Goal: Transaction & Acquisition: Book appointment/travel/reservation

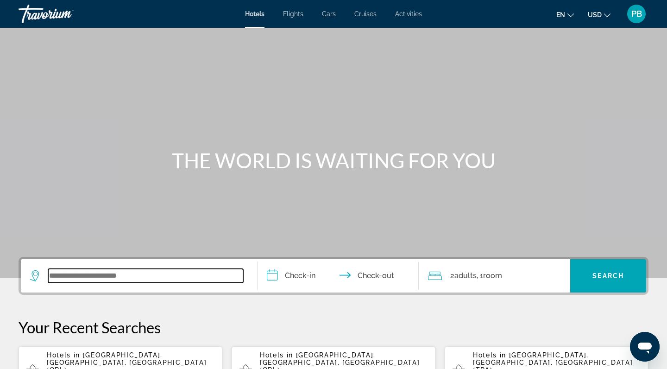
click at [122, 276] on input "Search widget" at bounding box center [145, 276] width 195 height 14
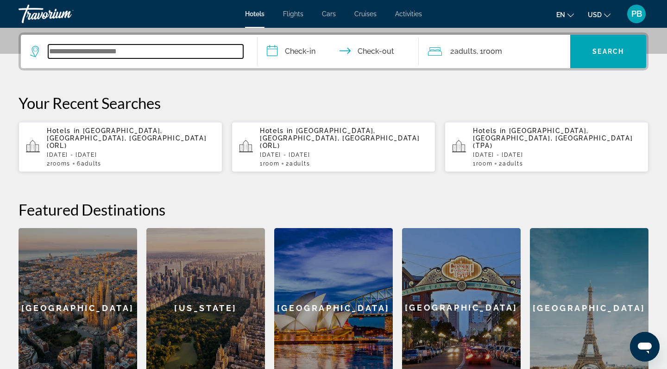
scroll to position [227, 0]
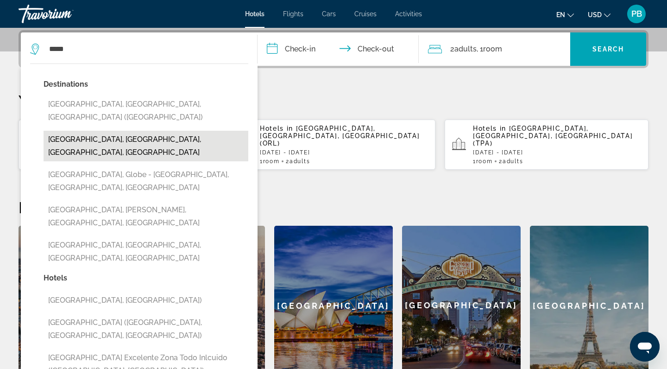
click at [77, 131] on button "[GEOGRAPHIC_DATA], [GEOGRAPHIC_DATA], [GEOGRAPHIC_DATA], [GEOGRAPHIC_DATA]" at bounding box center [146, 146] width 205 height 31
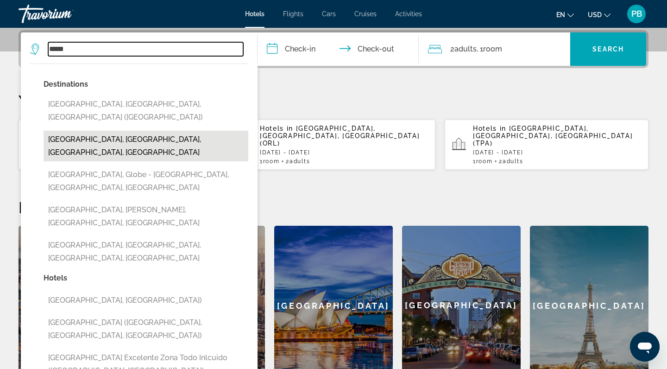
type input "**********"
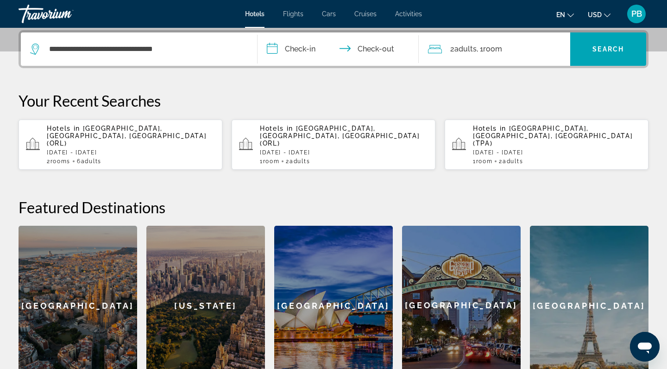
click at [303, 50] on input "**********" at bounding box center [340, 50] width 165 height 36
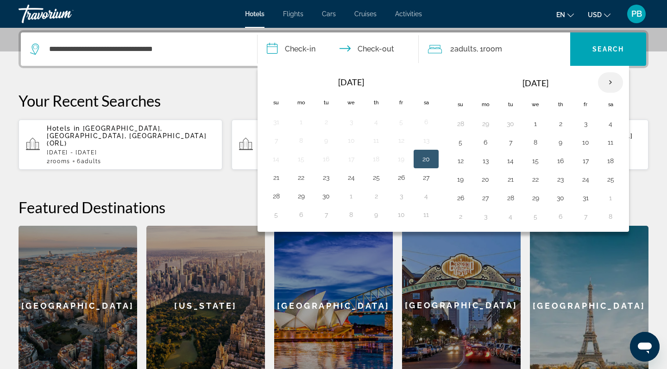
click at [610, 85] on th "Next month" at bounding box center [610, 82] width 25 height 20
click at [400, 140] on button "7" at bounding box center [401, 142] width 15 height 13
click at [276, 161] on button "9" at bounding box center [276, 160] width 15 height 13
type input "**********"
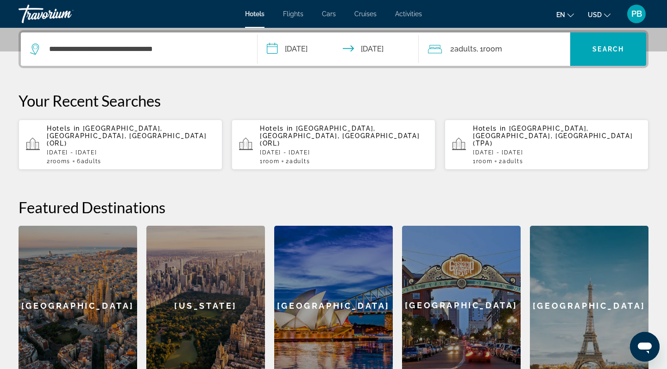
click at [505, 39] on div "2 Adult Adults , 1 Room rooms" at bounding box center [499, 48] width 143 height 33
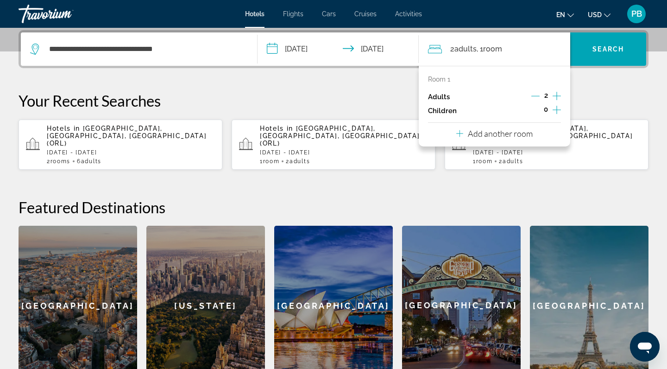
click at [560, 95] on icon "Increment adults" at bounding box center [557, 95] width 8 height 11
click at [527, 131] on button "Add another room" at bounding box center [494, 132] width 76 height 19
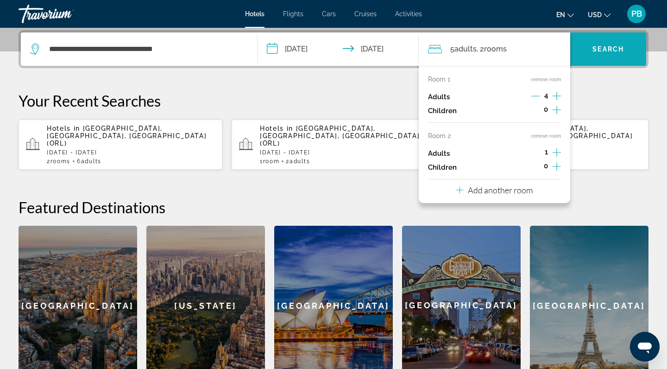
click at [608, 43] on span "Search widget" at bounding box center [608, 49] width 76 height 22
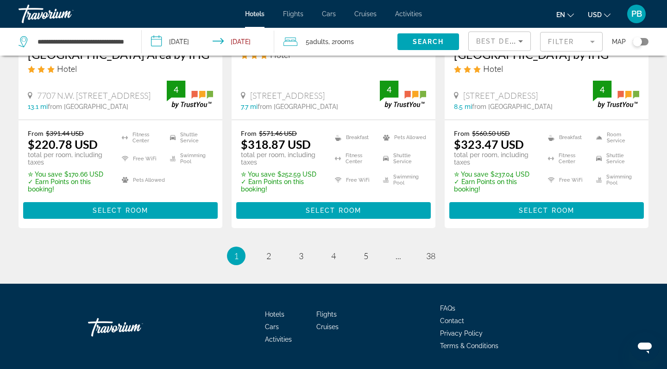
scroll to position [1352, 0]
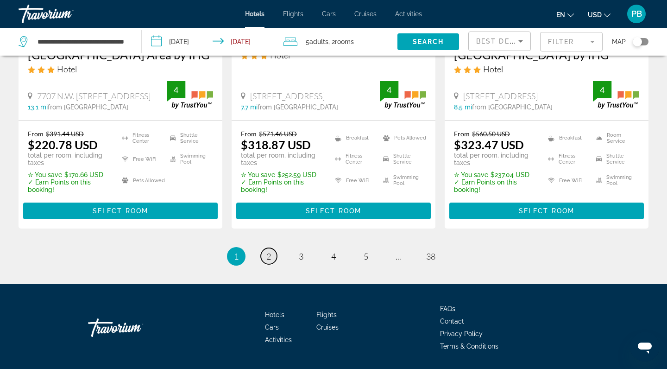
click at [268, 251] on span "2" at bounding box center [268, 256] width 5 height 10
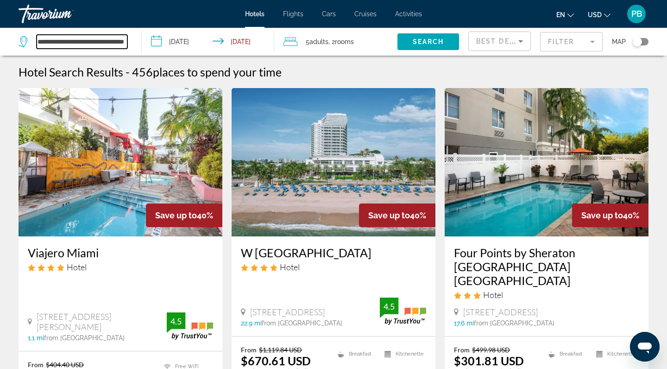
click at [122, 44] on input "**********" at bounding box center [82, 42] width 91 height 14
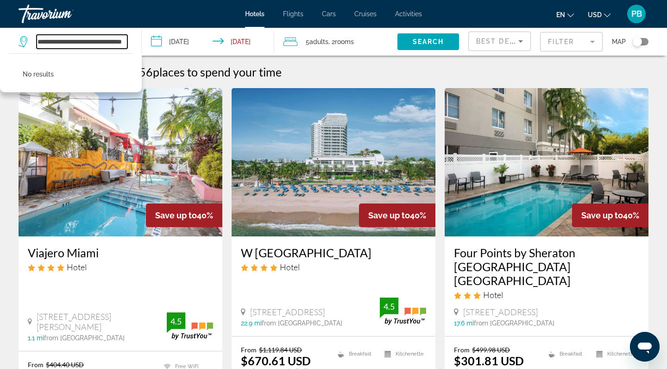
click at [126, 42] on input "**********" at bounding box center [82, 42] width 91 height 14
click at [76, 41] on input "********" at bounding box center [82, 42] width 91 height 14
type input "*"
click at [23, 42] on icon "Search widget" at bounding box center [24, 41] width 11 height 11
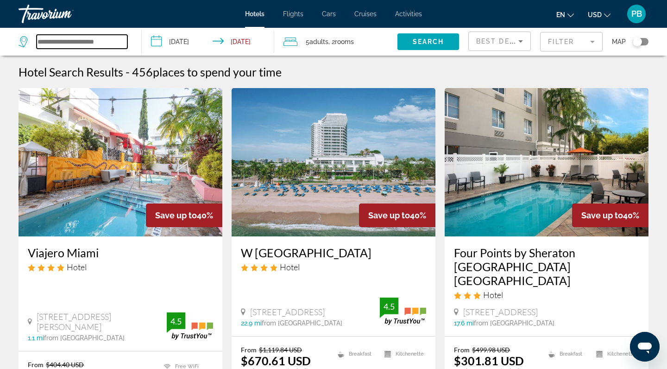
click at [40, 38] on input "Search widget" at bounding box center [82, 42] width 91 height 14
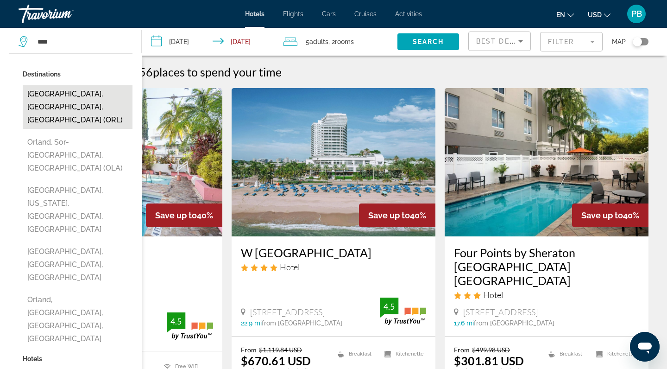
click at [43, 94] on button "[GEOGRAPHIC_DATA], [GEOGRAPHIC_DATA], [GEOGRAPHIC_DATA] (ORL)" at bounding box center [78, 107] width 110 height 44
type input "**********"
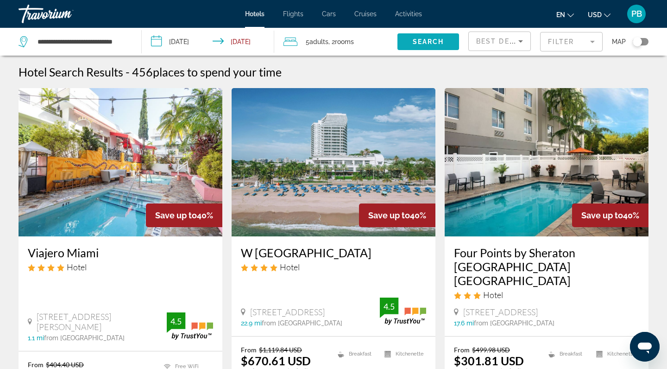
click at [417, 35] on span "Search widget" at bounding box center [429, 42] width 62 height 22
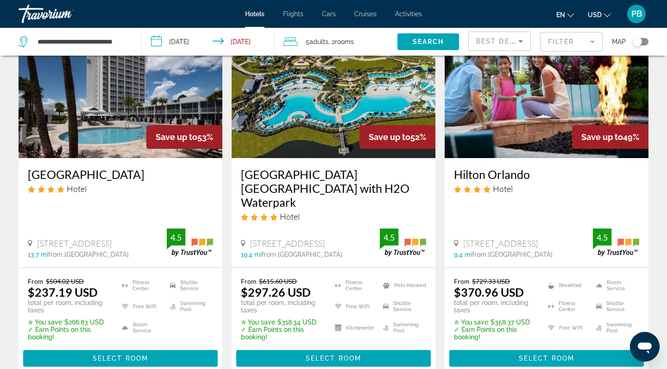
scroll to position [1222, 0]
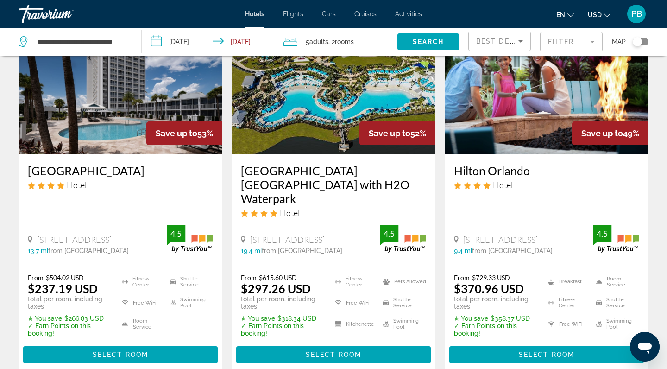
click at [316, 164] on h3 "[GEOGRAPHIC_DATA] [GEOGRAPHIC_DATA] with H2O Waterpark" at bounding box center [333, 185] width 185 height 42
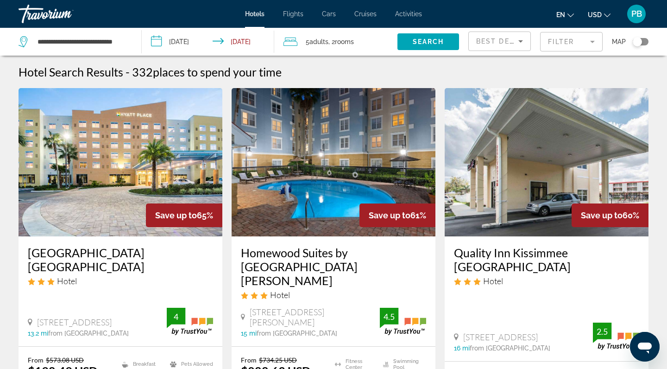
click at [309, 38] on span "5 Adult Adults" at bounding box center [317, 41] width 23 height 13
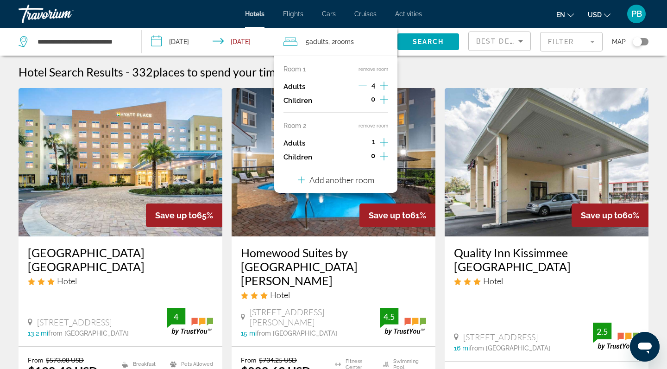
click at [364, 128] on button "remove room" at bounding box center [374, 126] width 30 height 6
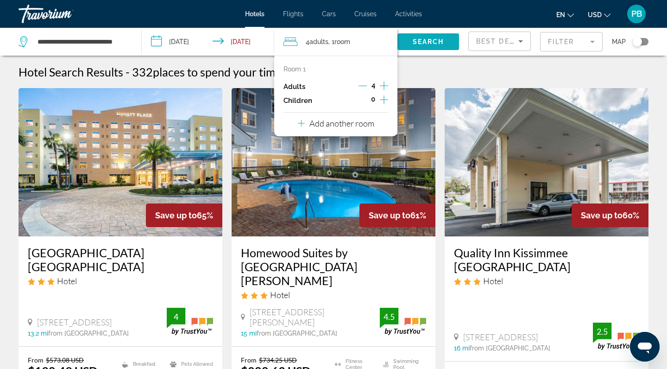
click at [421, 38] on span "Search widget" at bounding box center [429, 42] width 62 height 22
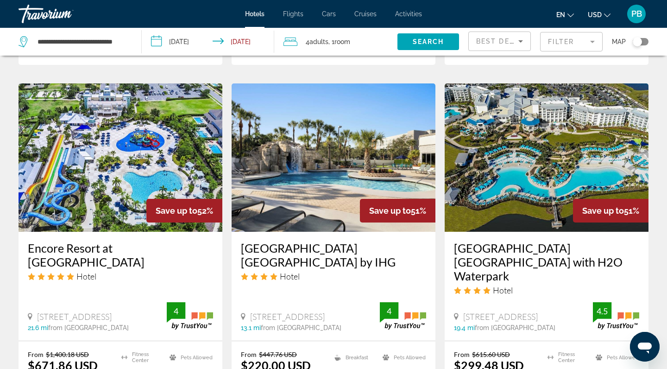
scroll to position [1111, 0]
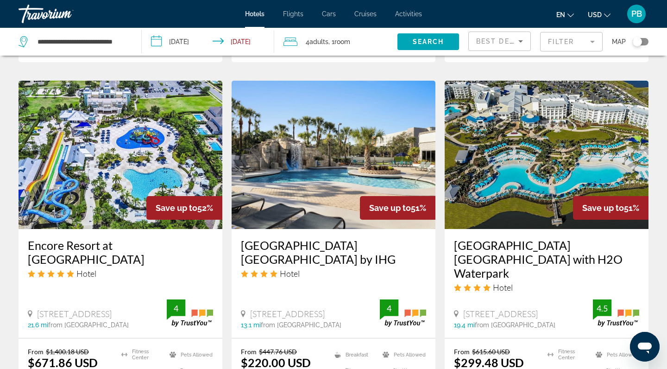
click at [516, 151] on img "Main content" at bounding box center [547, 155] width 204 height 148
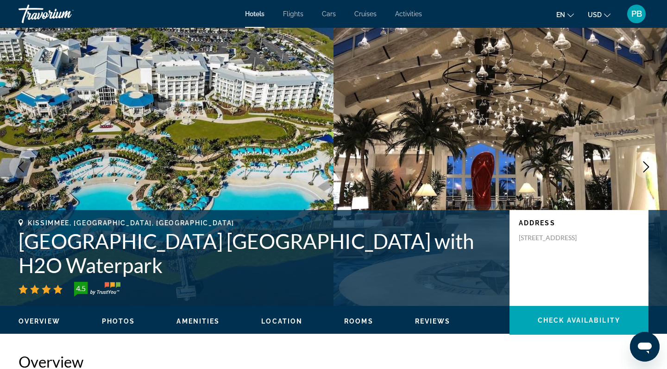
scroll to position [3, 0]
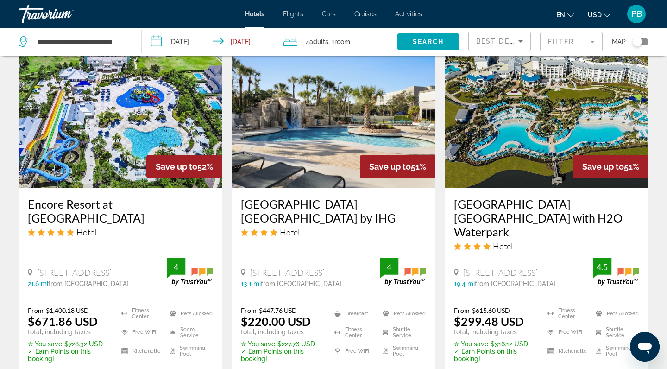
scroll to position [1154, 0]
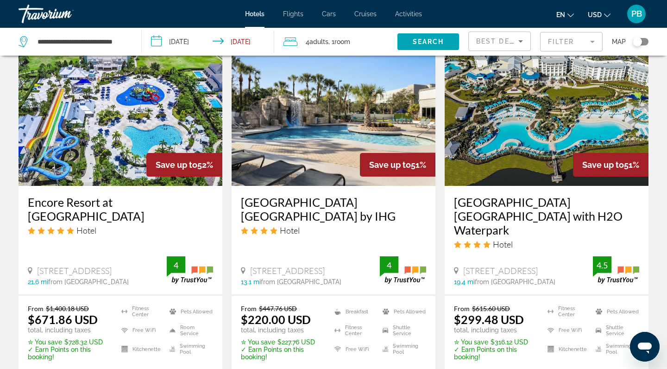
click at [493, 145] on img "Main content" at bounding box center [547, 112] width 204 height 148
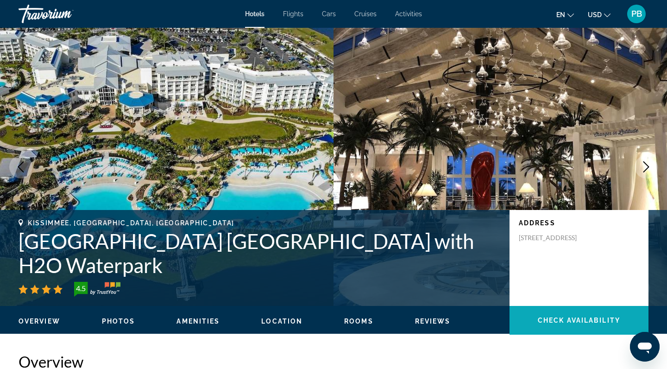
click at [543, 316] on span "Main content" at bounding box center [579, 320] width 139 height 22
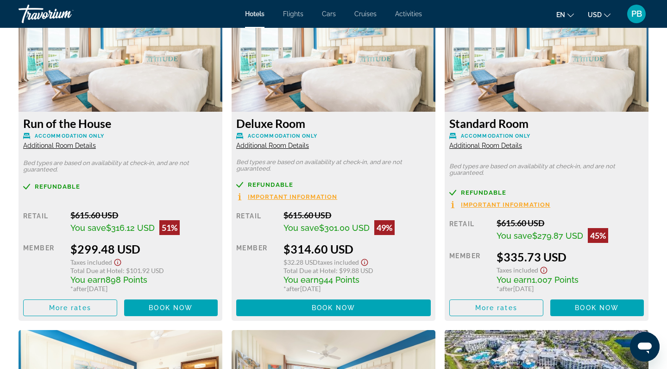
scroll to position [1321, 0]
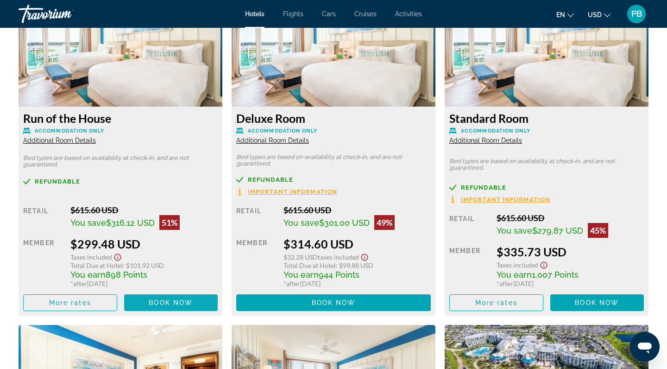
click at [147, 302] on span "Main content" at bounding box center [171, 302] width 94 height 22
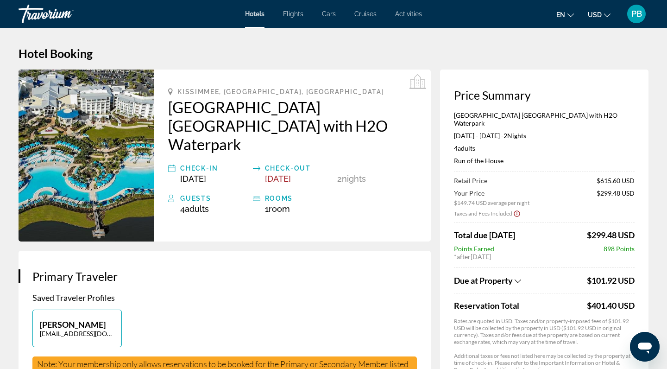
click at [486, 275] on span "Due at Property" at bounding box center [483, 280] width 59 height 10
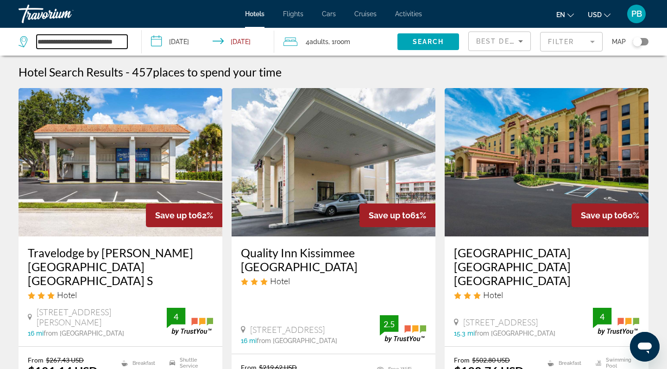
click at [126, 43] on input "**********" at bounding box center [82, 42] width 91 height 14
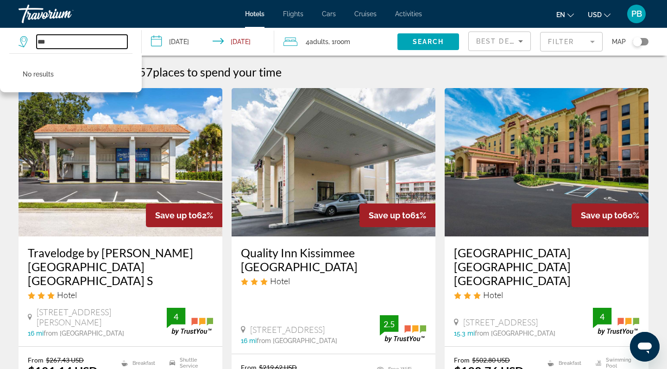
click at [84, 38] on input "***" at bounding box center [82, 42] width 91 height 14
type input "*"
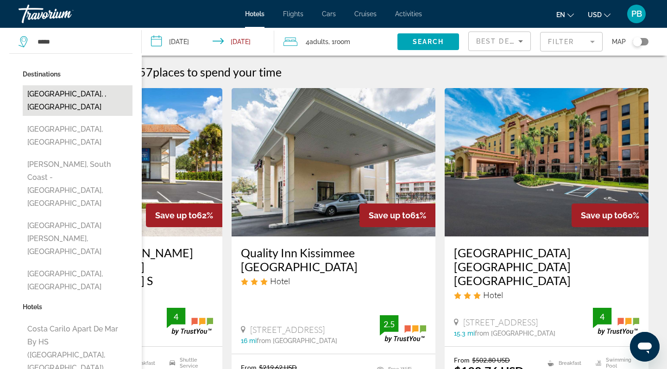
click at [55, 95] on button "[GEOGRAPHIC_DATA], , [GEOGRAPHIC_DATA]" at bounding box center [78, 100] width 110 height 31
type input "**********"
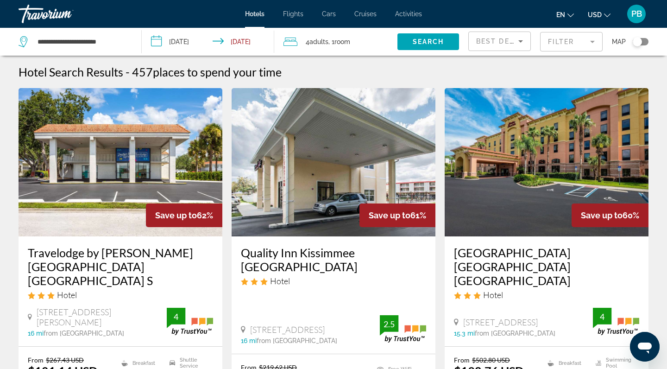
click at [188, 39] on input "**********" at bounding box center [210, 43] width 136 height 31
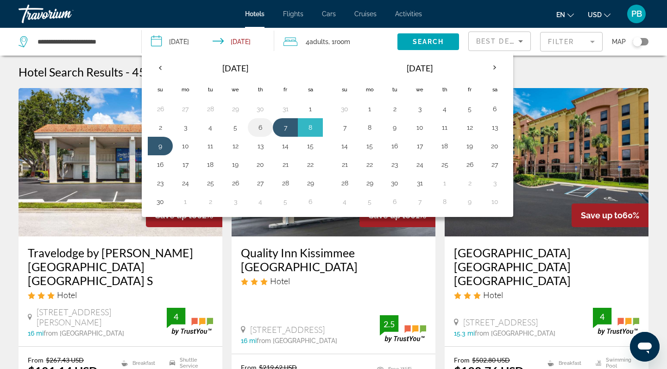
click at [262, 126] on button "6" at bounding box center [260, 127] width 15 height 13
click at [166, 143] on button "9" at bounding box center [160, 145] width 15 height 13
type input "**********"
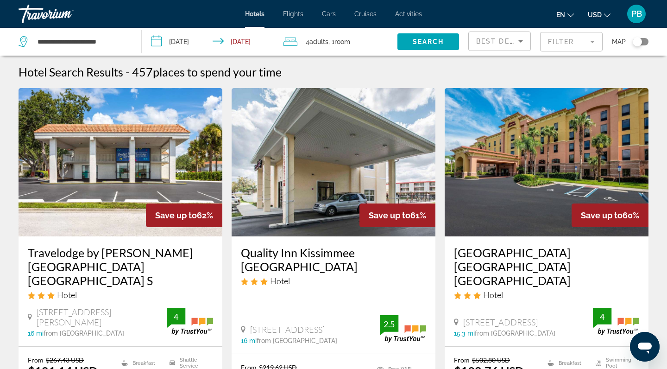
click at [350, 37] on span ", 1 Room rooms" at bounding box center [339, 41] width 22 height 13
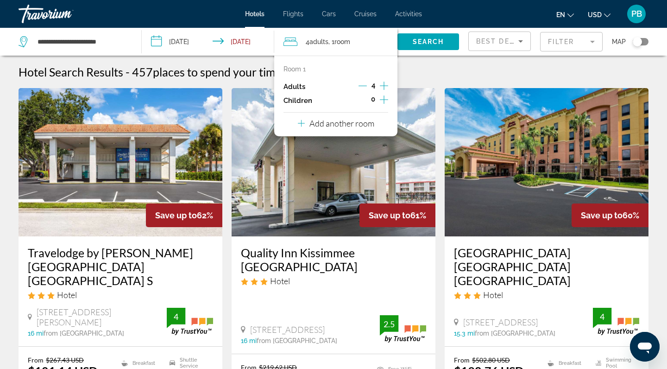
click at [362, 87] on icon "Decrement adults" at bounding box center [363, 86] width 8 height 8
click at [419, 37] on span "Search widget" at bounding box center [429, 42] width 62 height 22
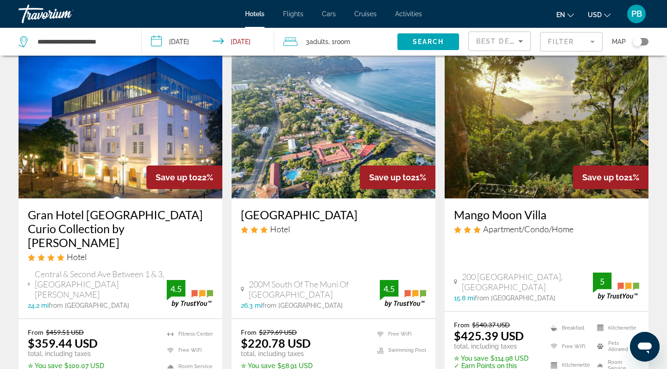
scroll to position [1172, 0]
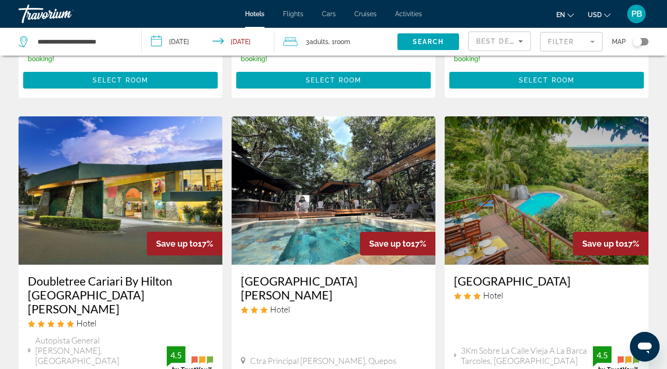
scroll to position [1136, 0]
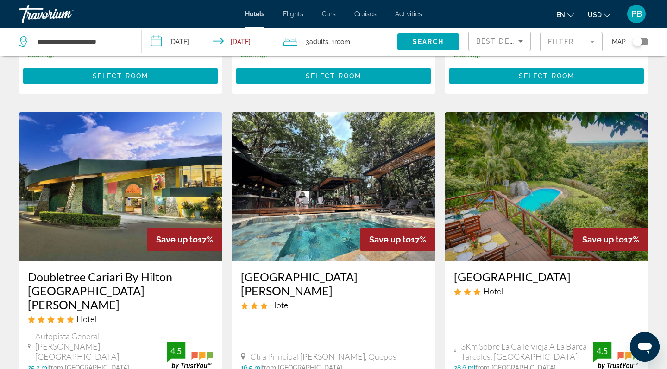
click at [125, 112] on img "Main content" at bounding box center [121, 186] width 204 height 148
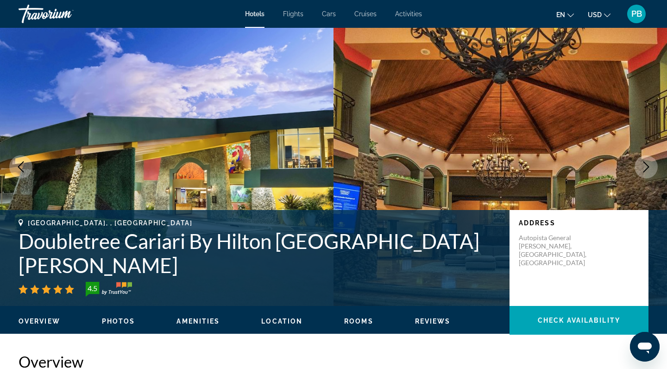
click at [644, 165] on icon "Next image" at bounding box center [646, 166] width 11 height 11
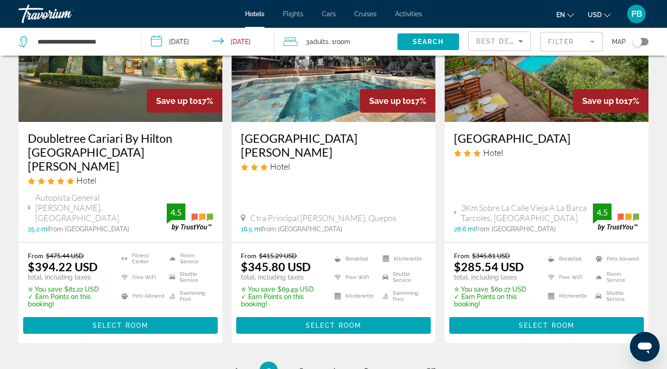
scroll to position [1275, 0]
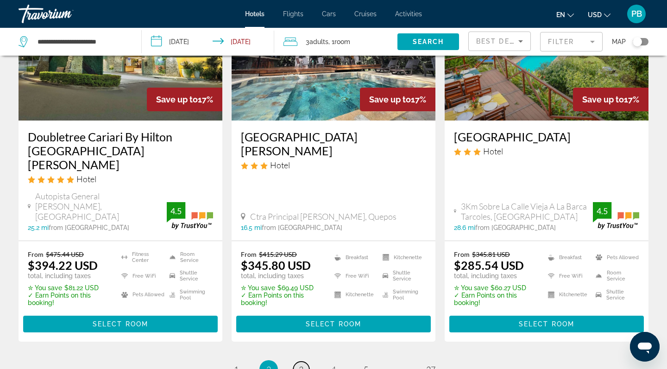
click at [298, 361] on link "page 3" at bounding box center [301, 369] width 16 height 16
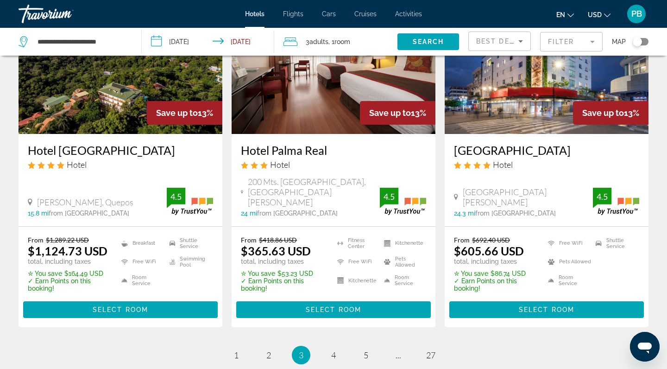
scroll to position [1218, 0]
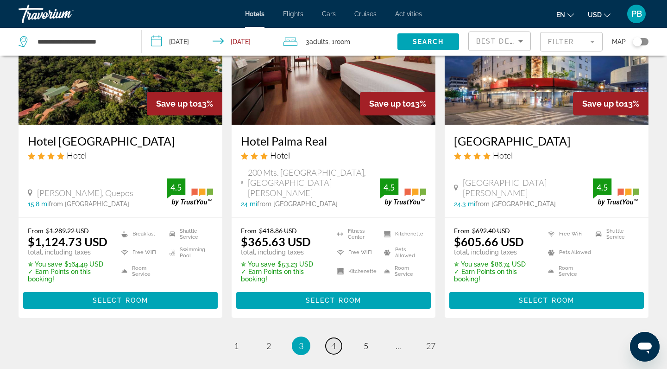
click at [333, 341] on span "4" at bounding box center [333, 346] width 5 height 10
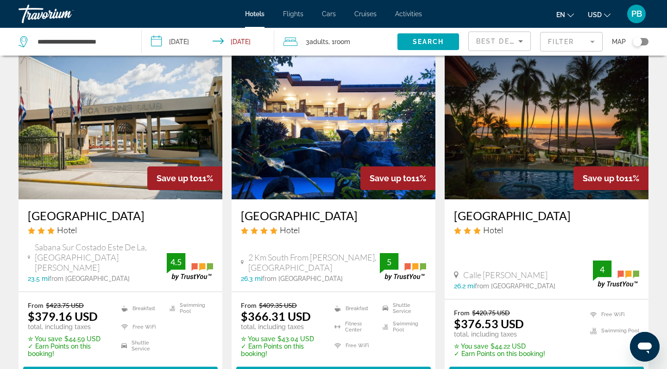
scroll to position [1212, 0]
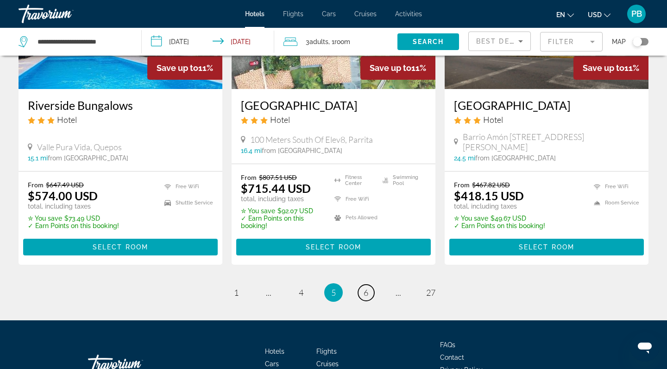
scroll to position [1279, 0]
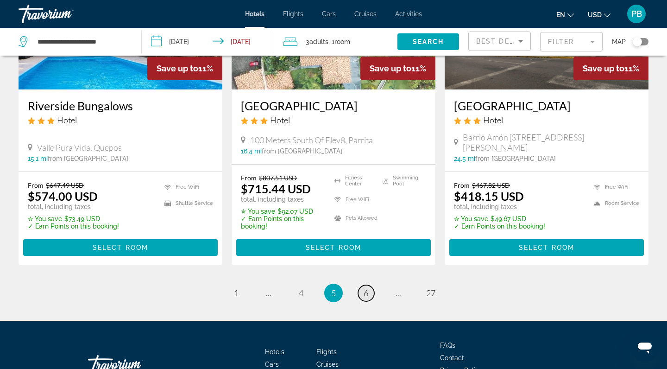
click at [360, 285] on link "page 6" at bounding box center [366, 293] width 16 height 16
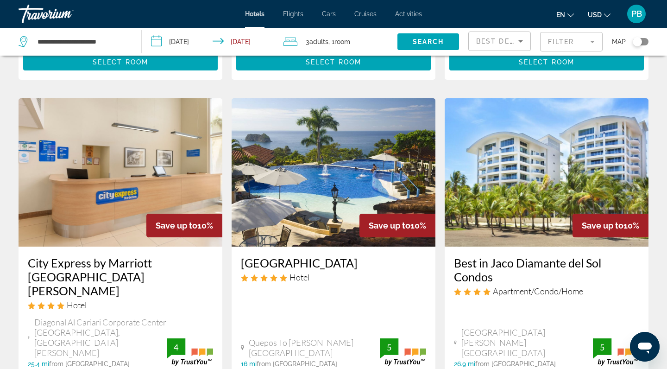
scroll to position [359, 0]
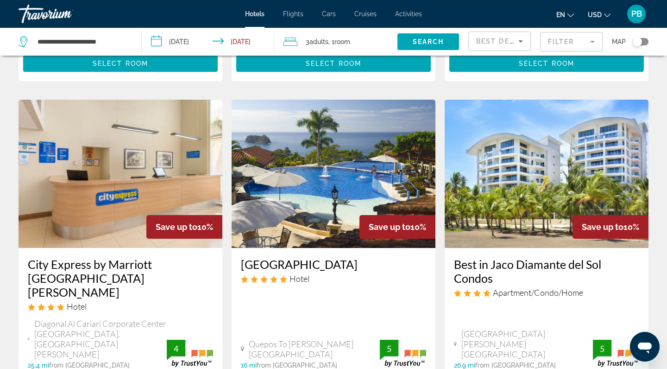
click at [330, 158] on img "Main content" at bounding box center [334, 174] width 204 height 148
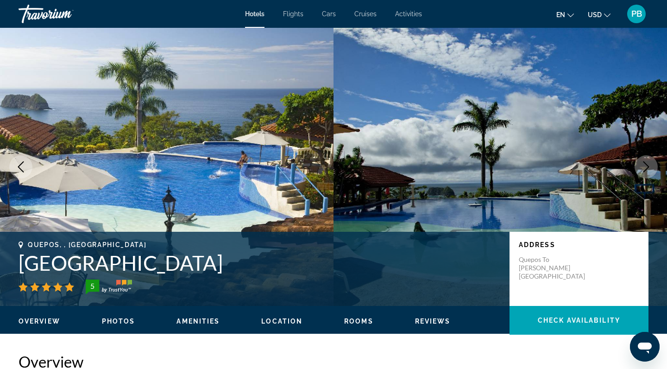
click at [330, 158] on img "Main content" at bounding box center [167, 167] width 334 height 278
click at [649, 166] on icon "Next image" at bounding box center [646, 166] width 11 height 11
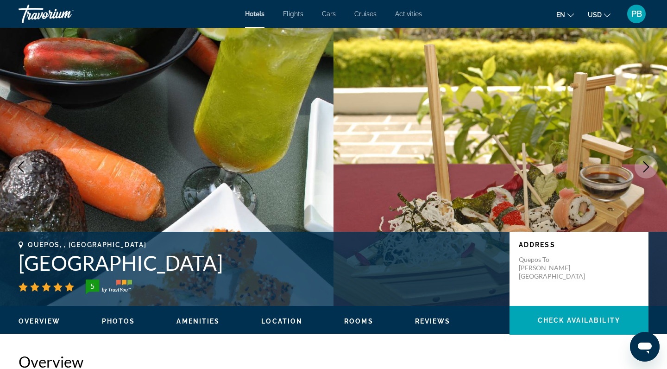
click at [646, 164] on icon "Next image" at bounding box center [647, 166] width 6 height 11
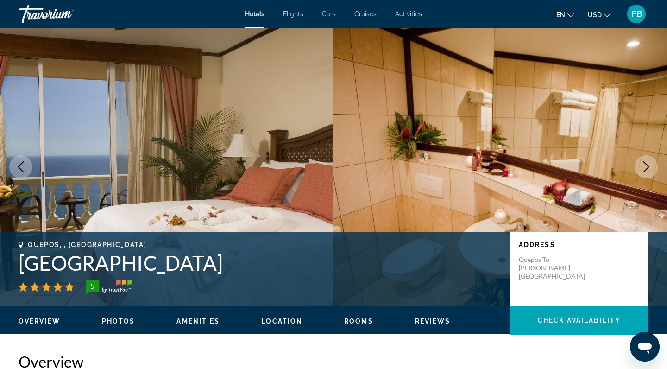
click at [646, 164] on icon "Next image" at bounding box center [647, 166] width 6 height 11
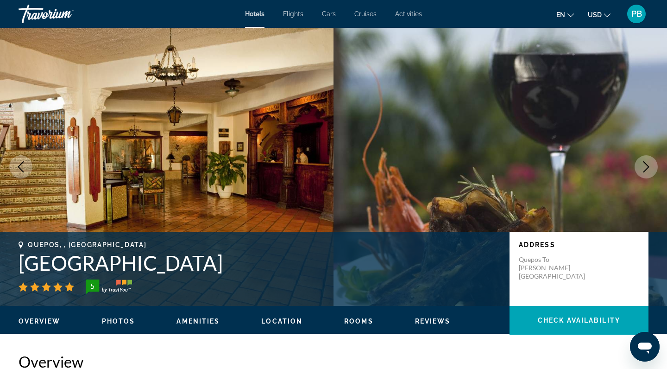
click at [646, 164] on icon "Next image" at bounding box center [647, 166] width 6 height 11
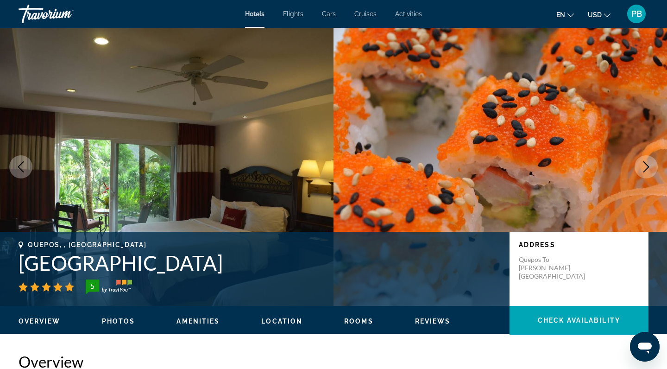
click at [646, 164] on icon "Next image" at bounding box center [647, 166] width 6 height 11
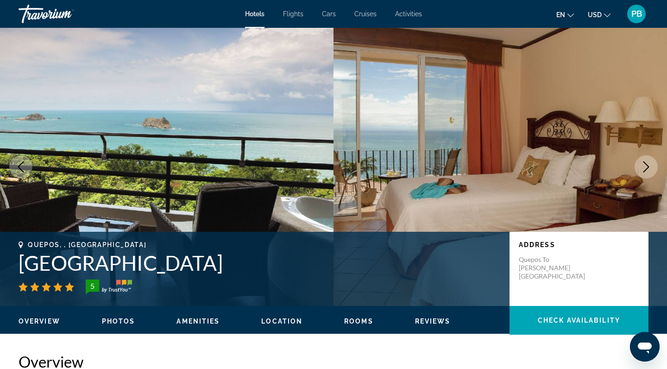
click at [646, 164] on icon "Next image" at bounding box center [647, 166] width 6 height 11
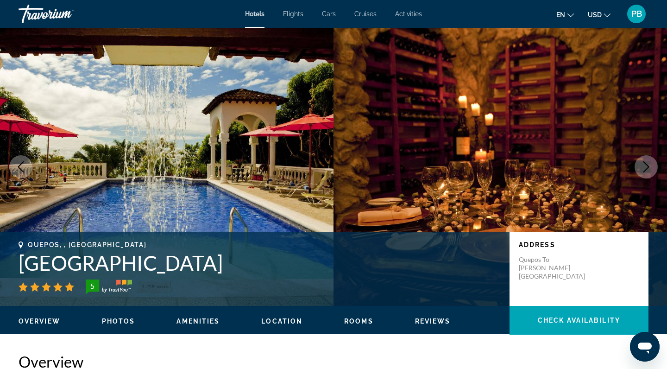
click at [646, 164] on icon "Next image" at bounding box center [647, 166] width 6 height 11
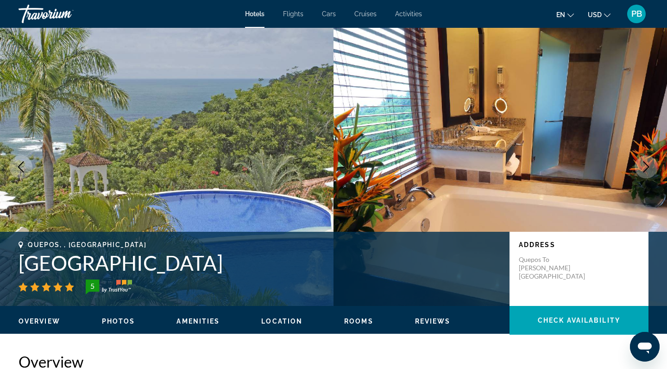
click at [646, 164] on icon "Next image" at bounding box center [647, 166] width 6 height 11
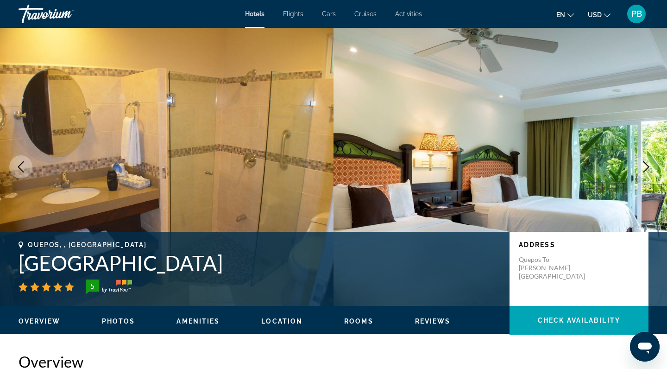
click at [646, 164] on icon "Next image" at bounding box center [647, 166] width 6 height 11
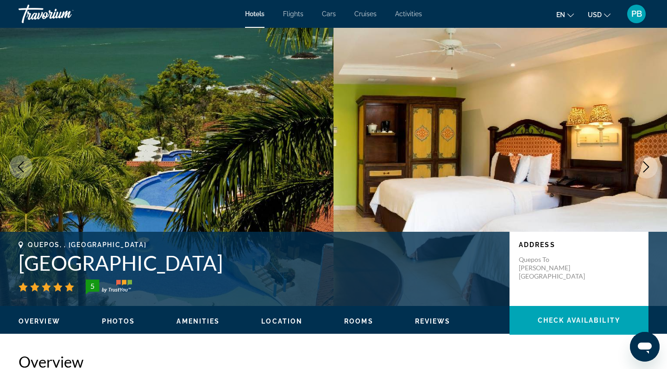
click at [646, 164] on icon "Next image" at bounding box center [647, 166] width 6 height 11
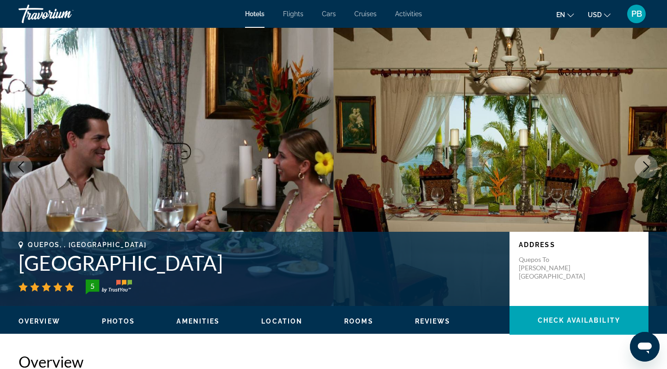
click at [646, 164] on icon "Next image" at bounding box center [647, 166] width 6 height 11
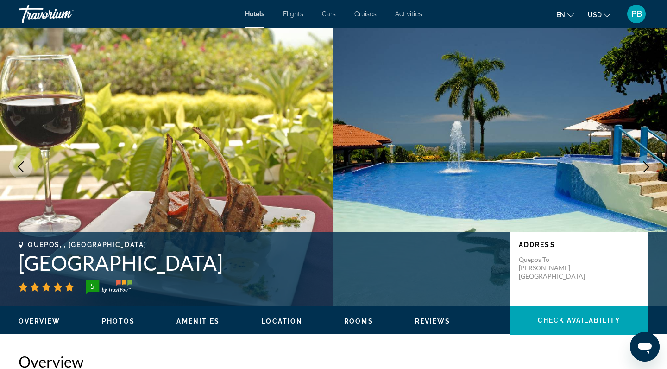
click at [646, 164] on icon "Next image" at bounding box center [647, 166] width 6 height 11
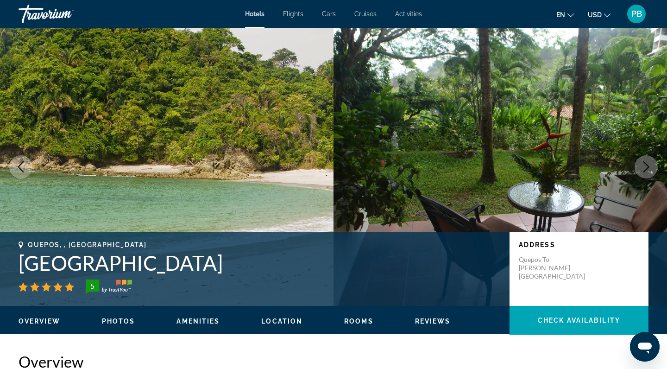
click at [646, 164] on icon "Next image" at bounding box center [647, 166] width 6 height 11
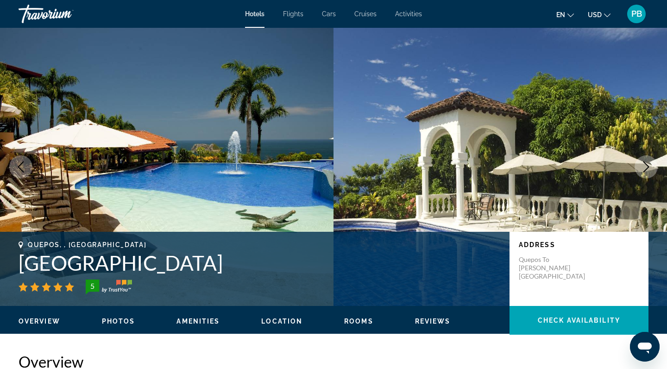
click at [646, 164] on icon "Next image" at bounding box center [647, 166] width 6 height 11
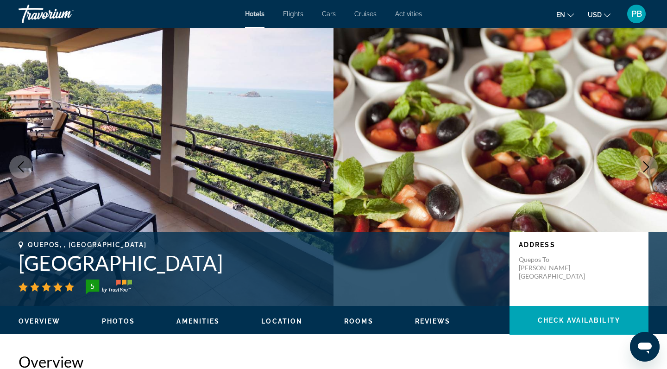
click at [646, 164] on icon "Next image" at bounding box center [647, 166] width 6 height 11
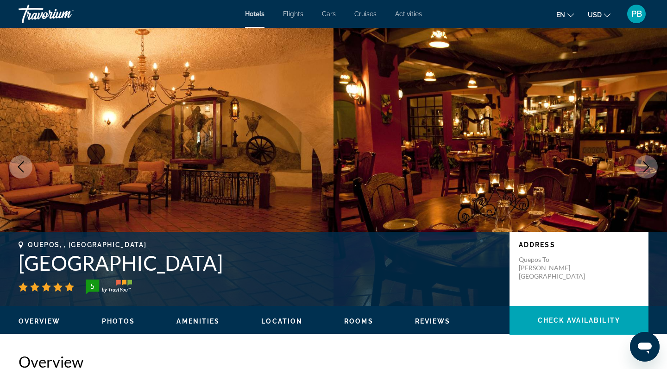
click at [646, 164] on icon "Next image" at bounding box center [647, 166] width 6 height 11
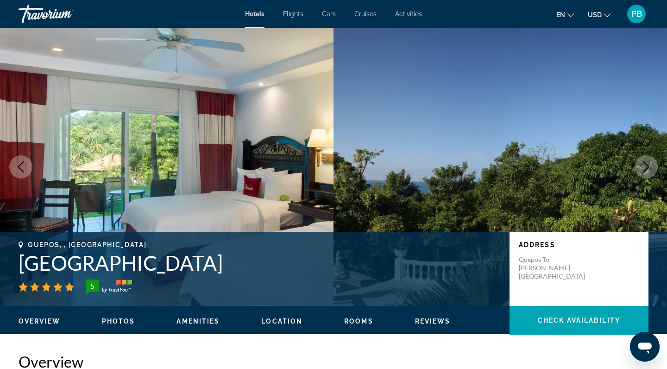
click at [646, 164] on icon "Next image" at bounding box center [647, 166] width 6 height 11
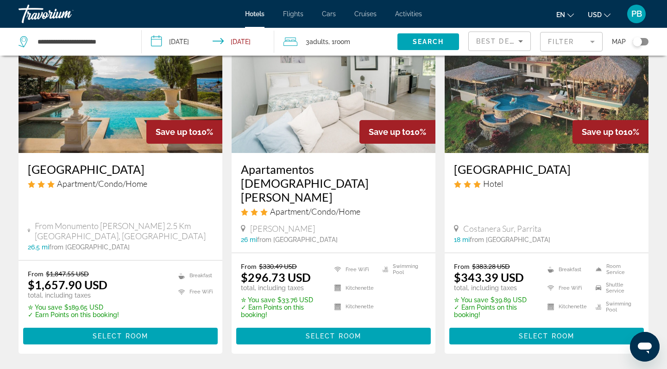
scroll to position [1244, 0]
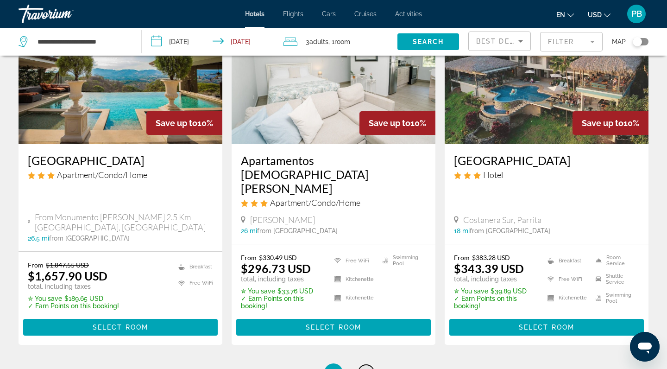
click at [365, 367] on span "7" at bounding box center [366, 372] width 5 height 10
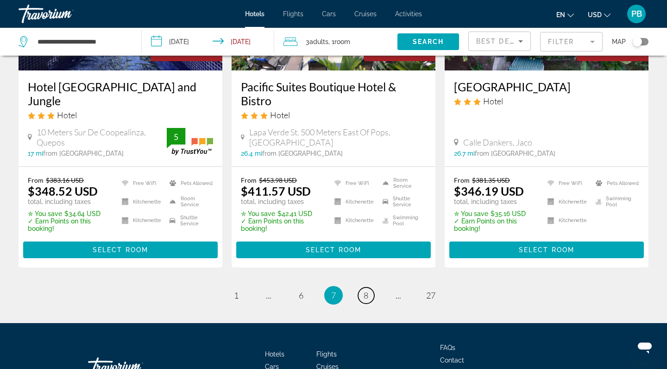
scroll to position [1332, 0]
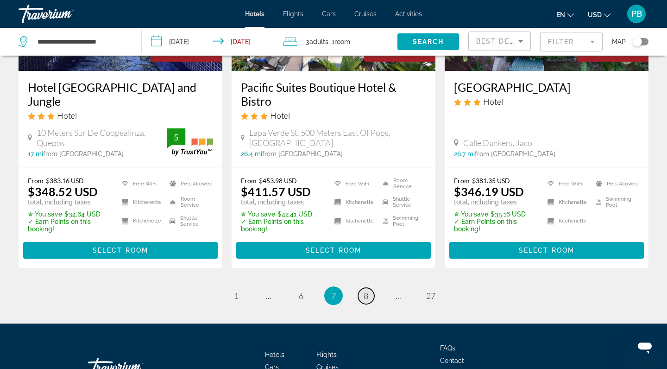
click at [364, 290] on span "8" at bounding box center [366, 295] width 5 height 10
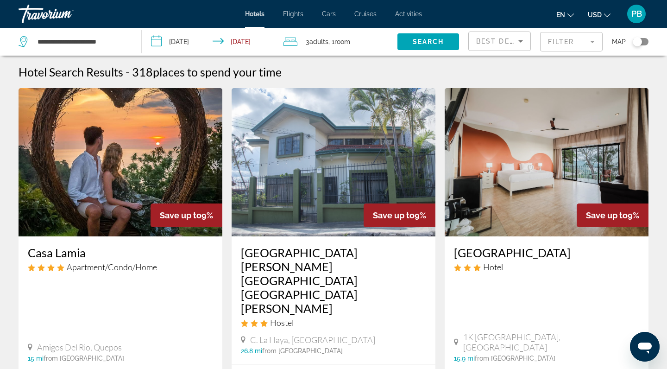
click at [292, 13] on span "Flights" at bounding box center [293, 13] width 20 height 7
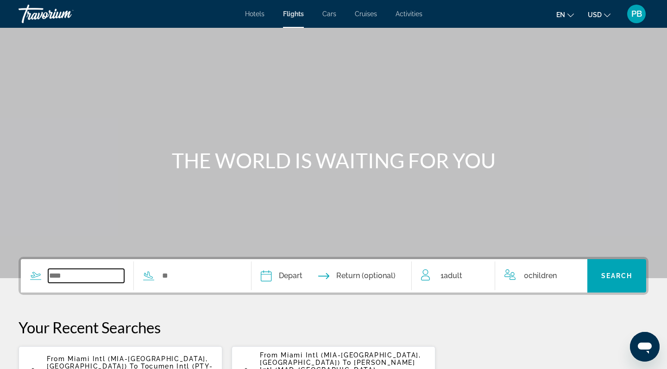
click at [95, 273] on input "Search widget" at bounding box center [86, 276] width 76 height 14
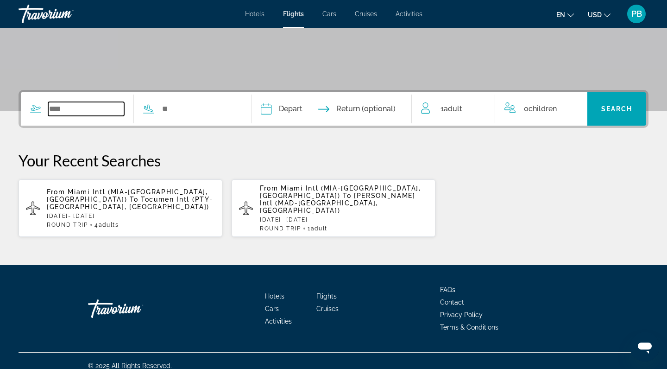
scroll to position [170, 0]
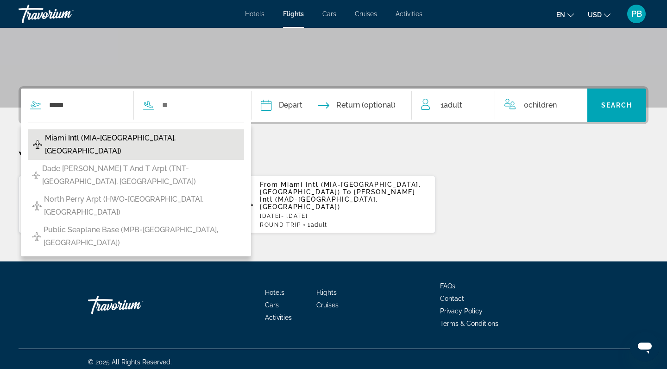
click at [93, 139] on span "Miami Intl (MIA-[GEOGRAPHIC_DATA], [GEOGRAPHIC_DATA])" at bounding box center [142, 145] width 195 height 26
type input "**********"
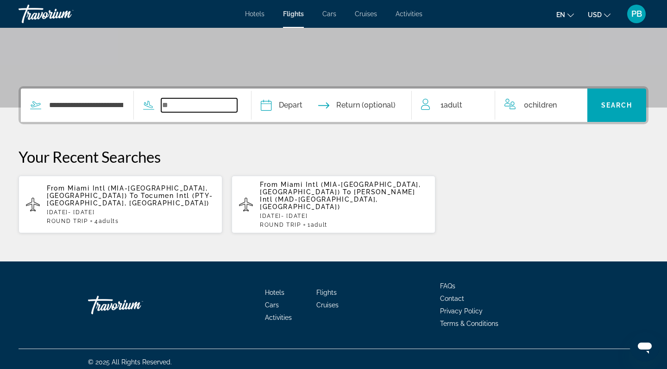
click at [189, 100] on input "Search widget" at bounding box center [199, 105] width 76 height 14
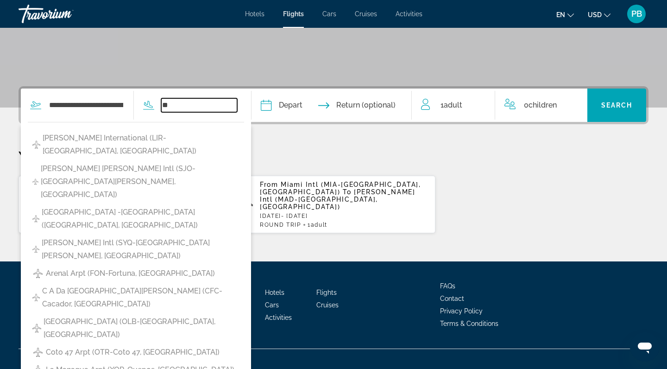
type input "*"
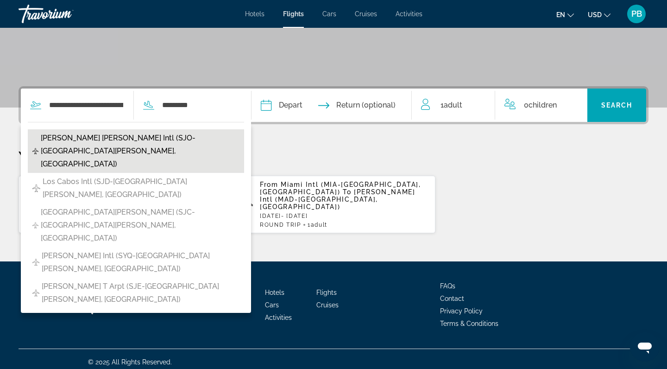
click at [182, 137] on span "[PERSON_NAME] [PERSON_NAME] Intl (SJO-[GEOGRAPHIC_DATA][PERSON_NAME], [GEOGRAPH…" at bounding box center [140, 151] width 199 height 39
type input "**********"
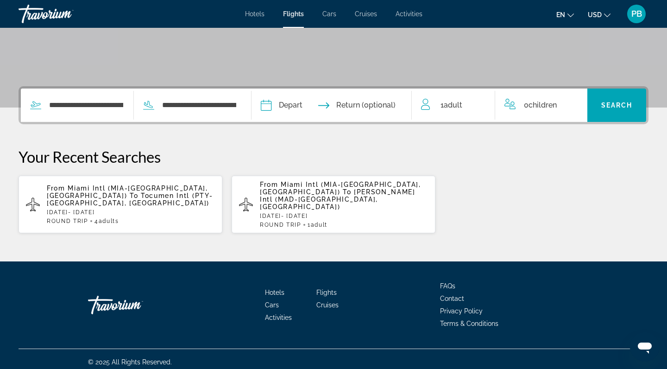
click at [314, 104] on input "Depart date" at bounding box center [298, 106] width 79 height 36
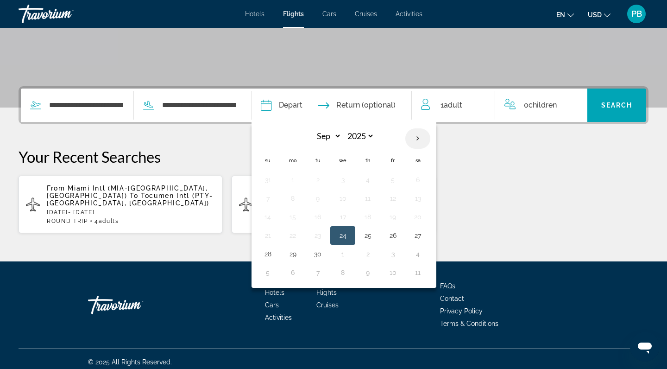
click at [430, 137] on th "Next month" at bounding box center [417, 138] width 25 height 20
select select "**"
click at [375, 196] on button "6" at bounding box center [367, 198] width 15 height 13
type input "**********"
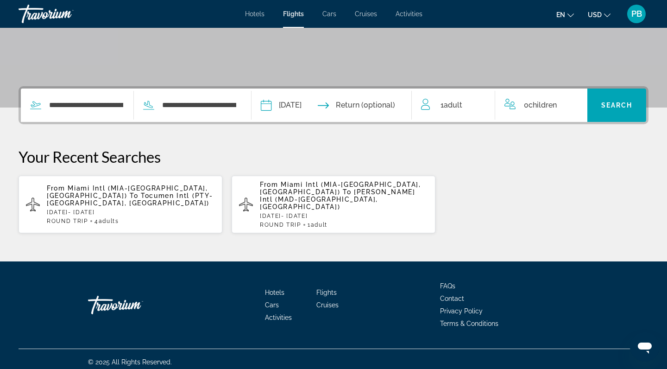
click at [385, 98] on input "Return date" at bounding box center [375, 106] width 79 height 36
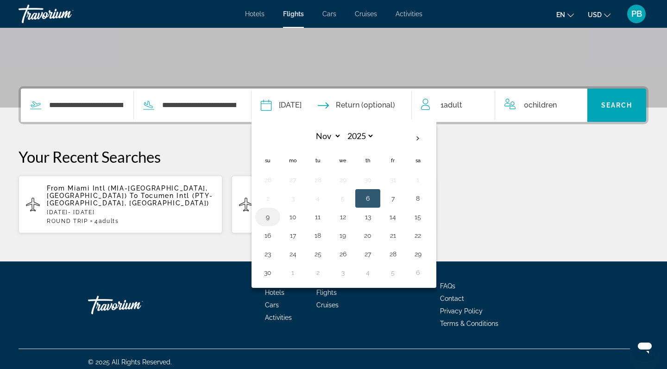
click at [275, 217] on button "9" at bounding box center [267, 216] width 15 height 13
type input "**********"
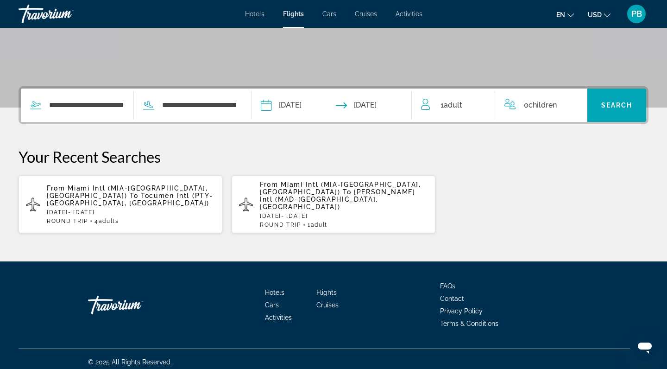
click at [450, 106] on span "Adult" at bounding box center [453, 105] width 19 height 9
click at [481, 103] on icon "Increment adults" at bounding box center [481, 103] width 8 height 8
click at [609, 98] on span "Search widget" at bounding box center [616, 105] width 59 height 22
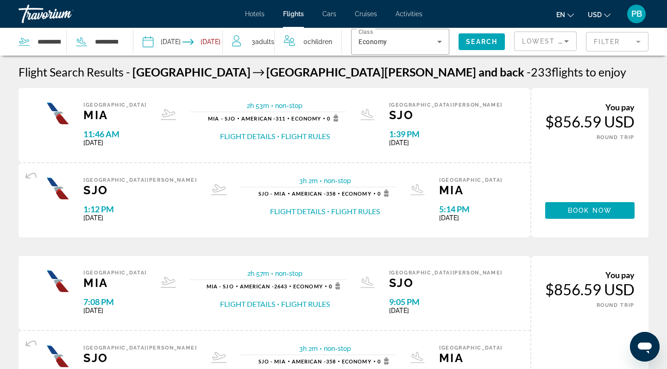
click at [257, 14] on span "Hotels" at bounding box center [254, 13] width 19 height 7
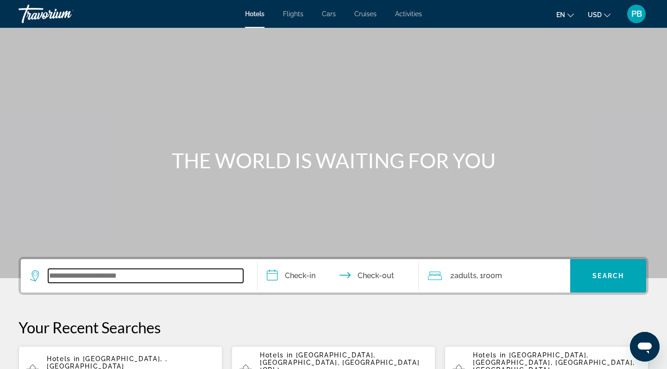
click at [114, 275] on input "Search widget" at bounding box center [145, 276] width 195 height 14
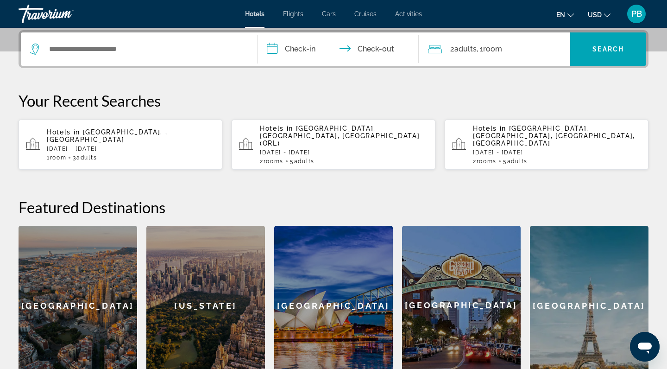
click at [116, 145] on p "[DATE] - [DATE]" at bounding box center [131, 148] width 168 height 6
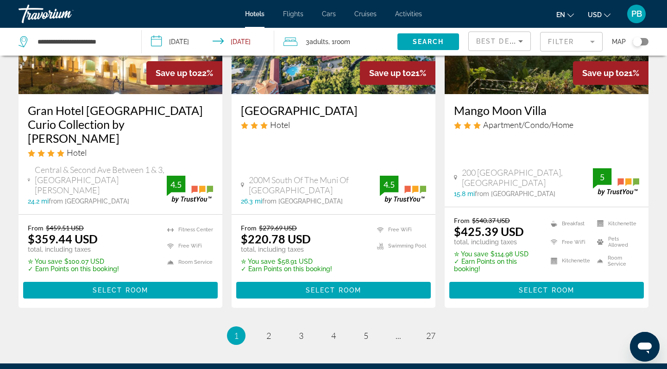
scroll to position [1277, 0]
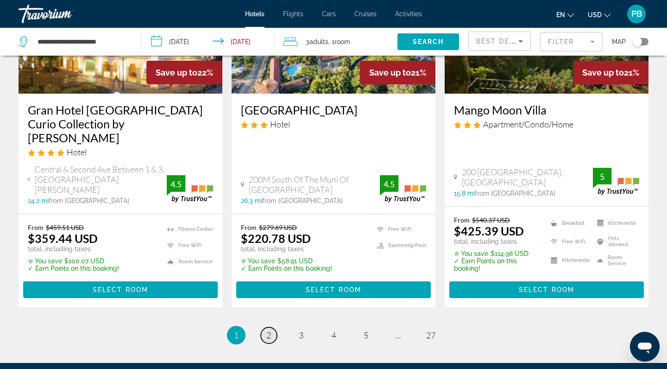
click at [268, 330] on span "2" at bounding box center [268, 335] width 5 height 10
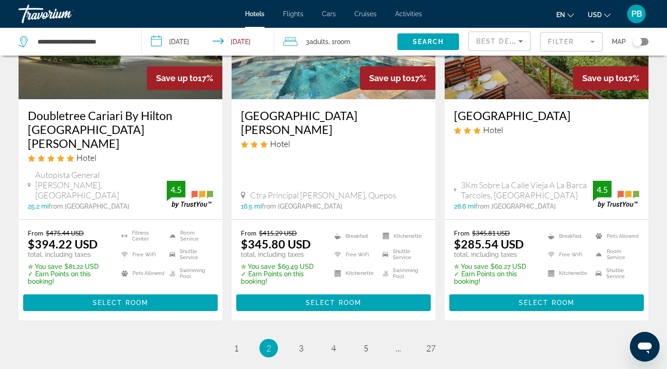
scroll to position [1296, 0]
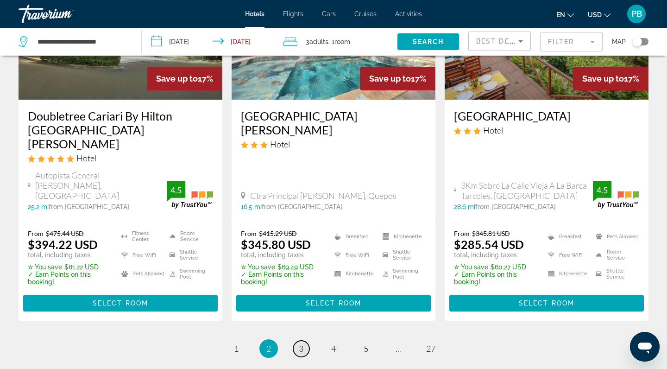
click at [299, 343] on span "3" at bounding box center [301, 348] width 5 height 10
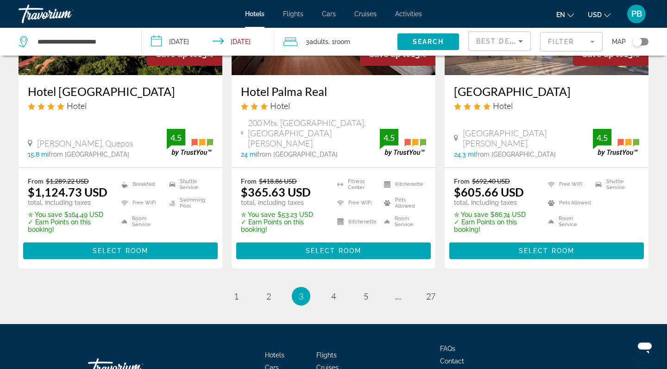
scroll to position [1268, 0]
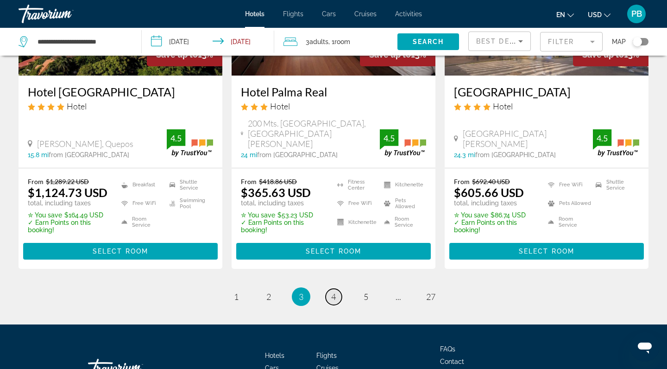
click at [332, 291] on span "4" at bounding box center [333, 296] width 5 height 10
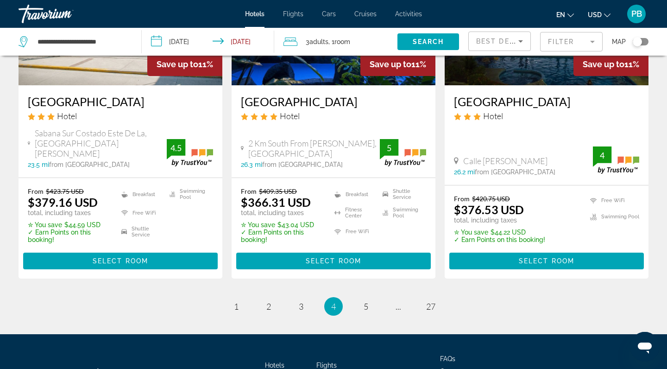
scroll to position [1310, 0]
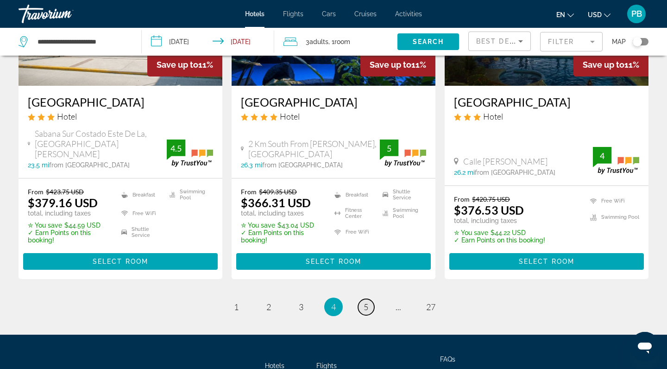
click at [364, 302] on span "5" at bounding box center [366, 307] width 5 height 10
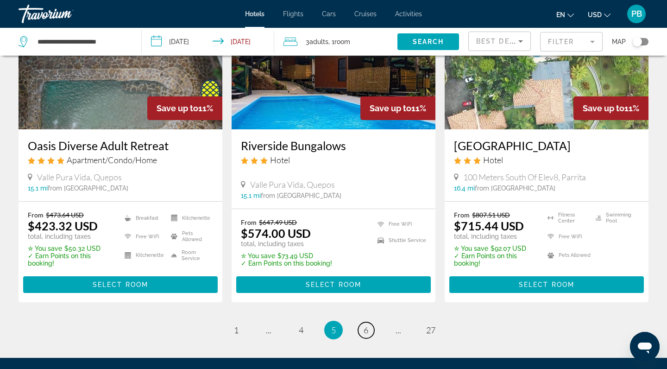
scroll to position [1279, 0]
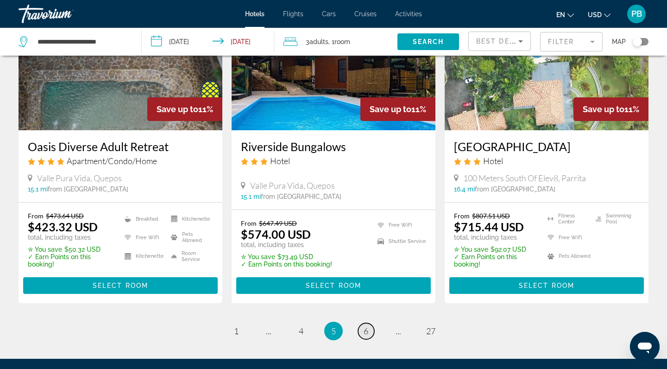
click at [364, 326] on span "6" at bounding box center [366, 331] width 5 height 10
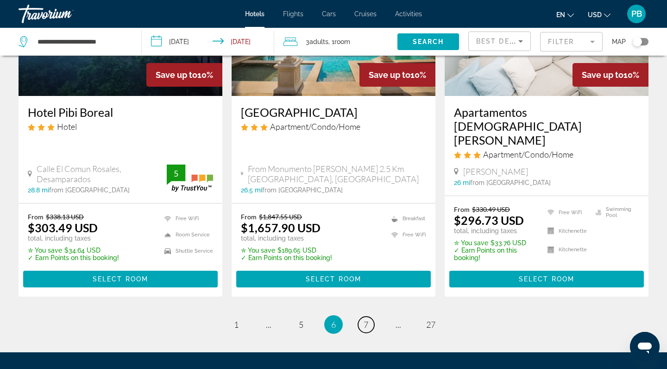
scroll to position [1270, 0]
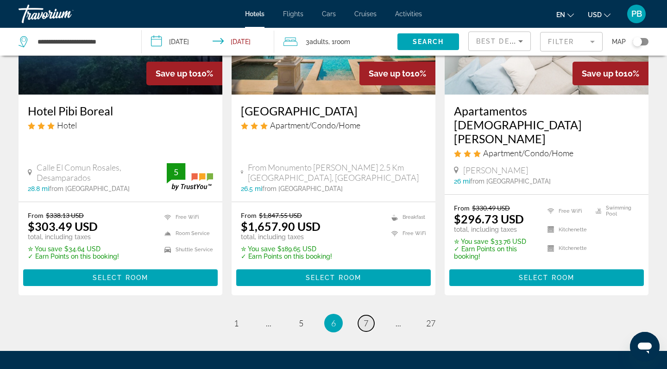
click at [364, 318] on span "7" at bounding box center [366, 323] width 5 height 10
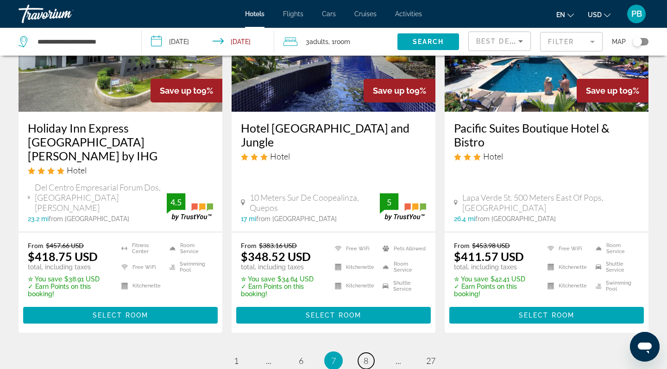
scroll to position [1286, 0]
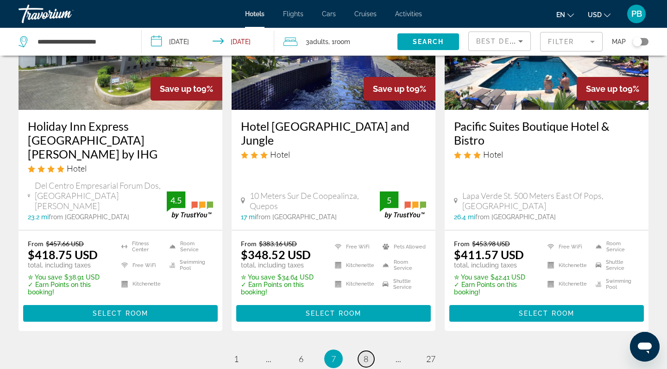
click at [362, 351] on link "page 8" at bounding box center [366, 359] width 16 height 16
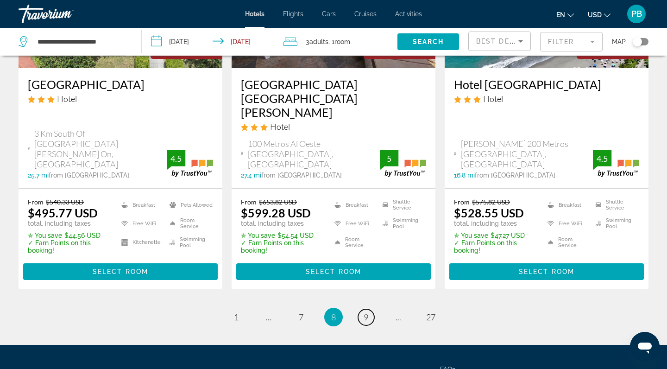
scroll to position [1255, 0]
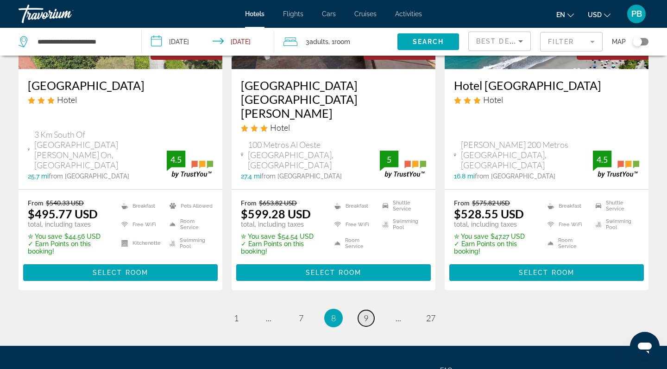
click at [364, 313] on span "9" at bounding box center [366, 318] width 5 height 10
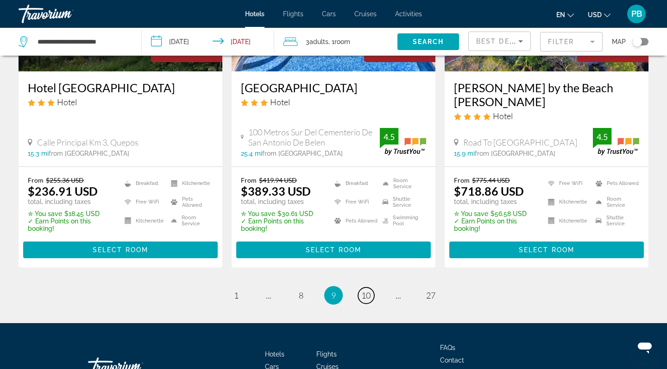
scroll to position [1269, 0]
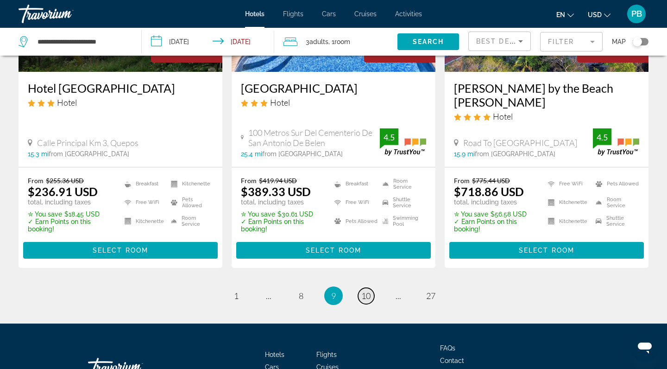
click at [365, 290] on span "10" at bounding box center [365, 295] width 9 height 10
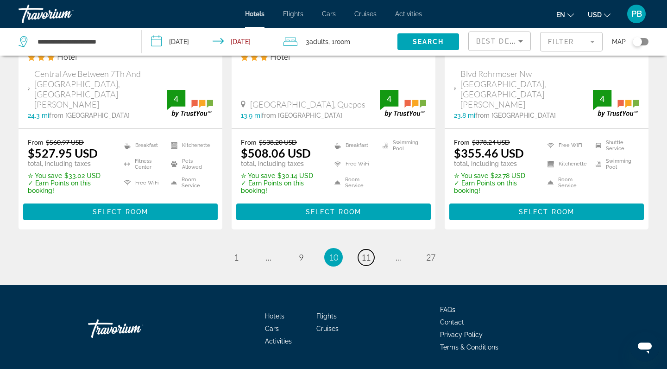
scroll to position [1293, 0]
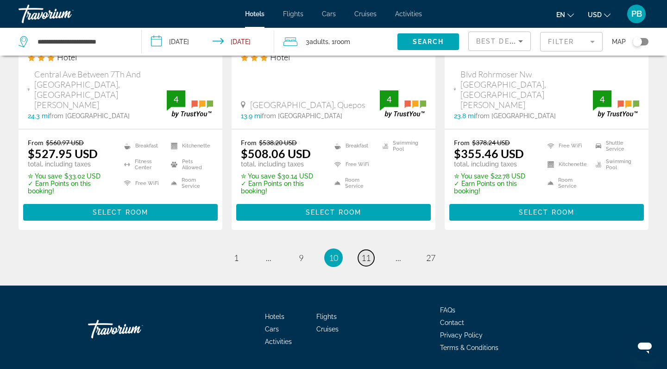
click at [365, 252] on span "11" at bounding box center [365, 257] width 9 height 10
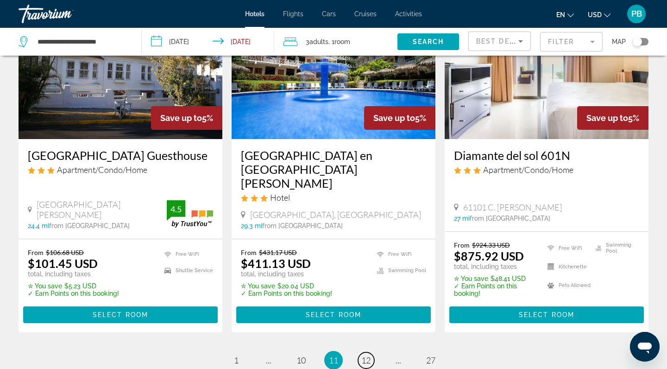
scroll to position [1199, 0]
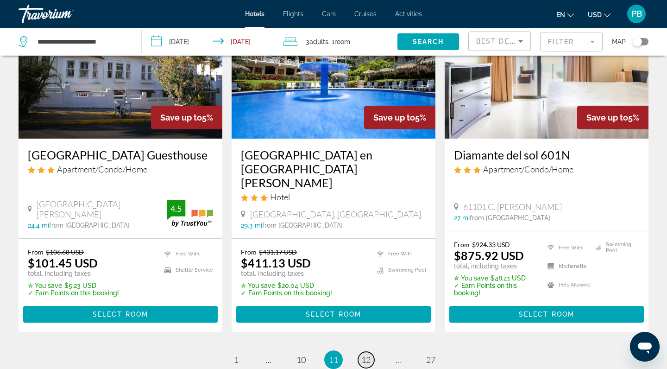
click at [365, 354] on span "12" at bounding box center [365, 359] width 9 height 10
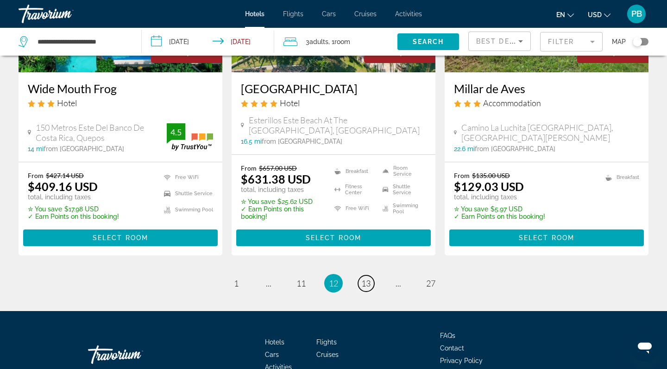
scroll to position [1270, 0]
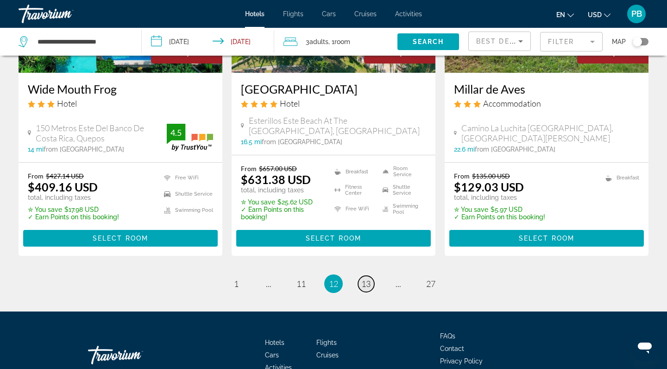
click at [363, 278] on span "13" at bounding box center [365, 283] width 9 height 10
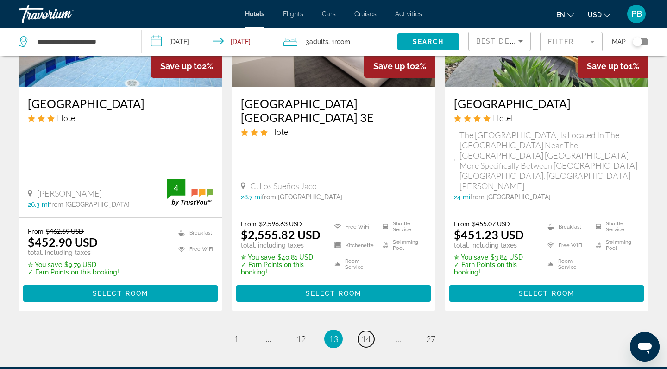
scroll to position [1314, 0]
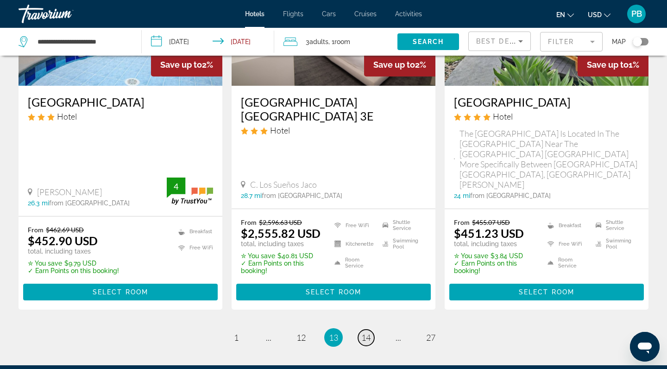
click at [363, 332] on span "14" at bounding box center [365, 337] width 9 height 10
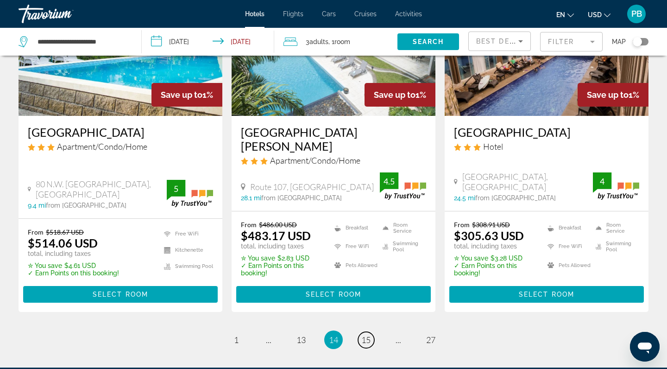
scroll to position [1232, 0]
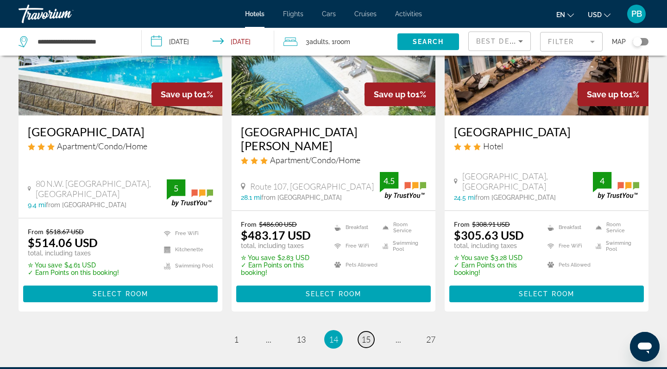
click at [362, 334] on span "15" at bounding box center [365, 339] width 9 height 10
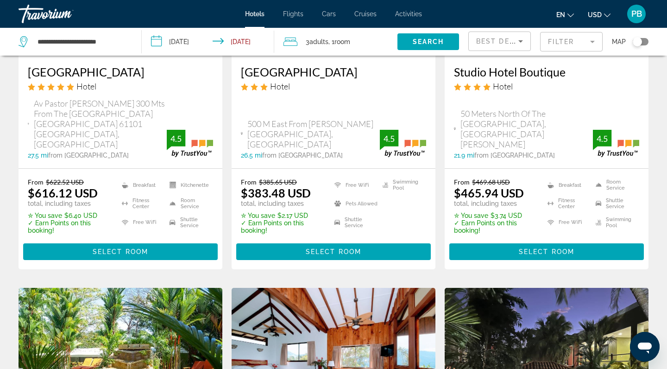
scroll to position [549, 0]
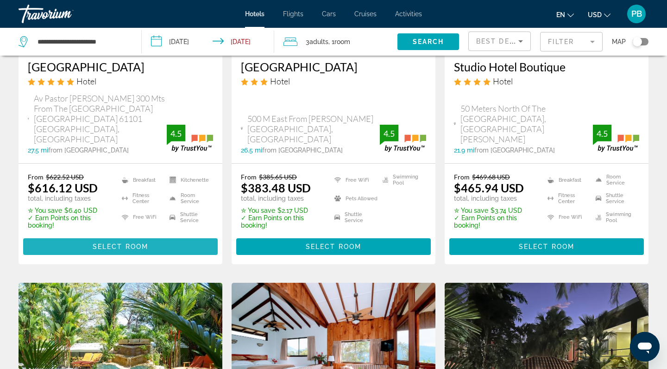
click at [114, 243] on span "Select Room" at bounding box center [121, 246] width 56 height 7
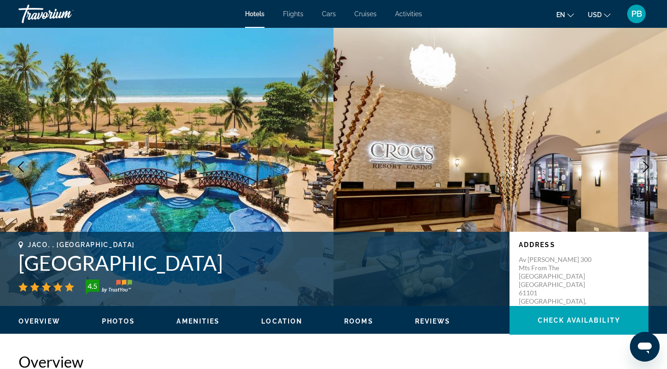
click at [643, 165] on icon "Next image" at bounding box center [646, 166] width 11 height 11
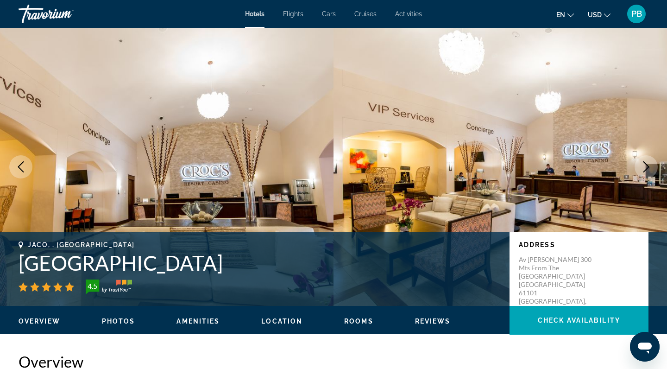
click at [643, 165] on icon "Next image" at bounding box center [646, 166] width 11 height 11
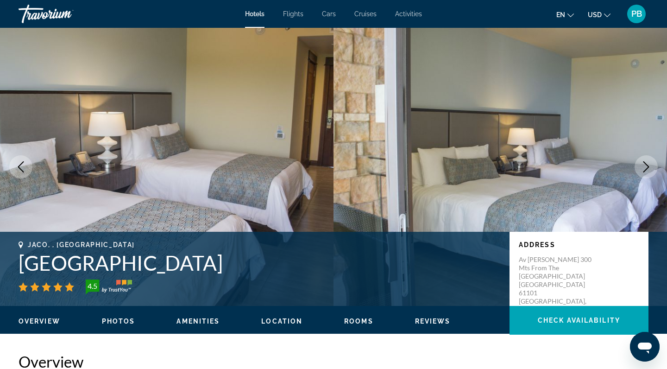
click at [643, 165] on icon "Next image" at bounding box center [646, 166] width 11 height 11
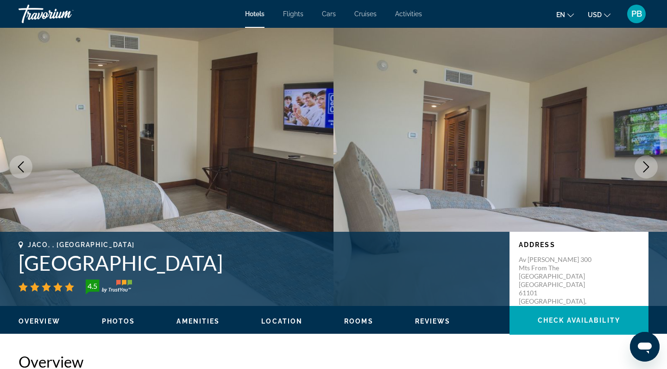
click at [643, 165] on icon "Next image" at bounding box center [646, 166] width 11 height 11
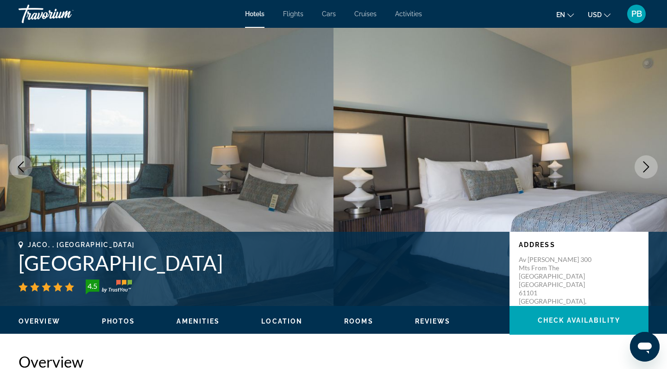
click at [643, 165] on icon "Next image" at bounding box center [646, 166] width 11 height 11
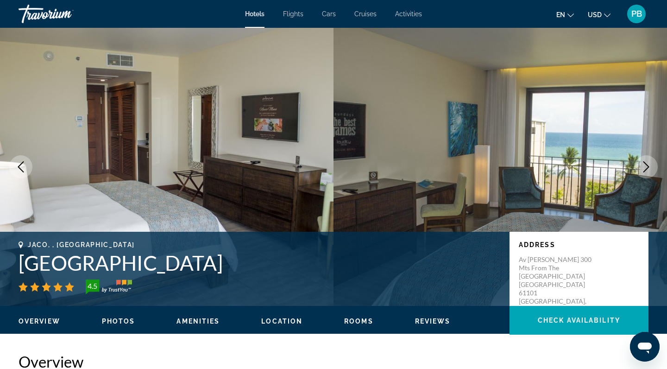
click at [643, 165] on icon "Next image" at bounding box center [646, 166] width 11 height 11
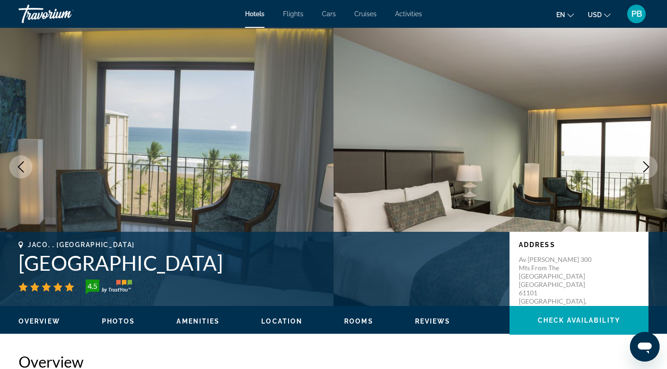
click at [643, 165] on icon "Next image" at bounding box center [646, 166] width 11 height 11
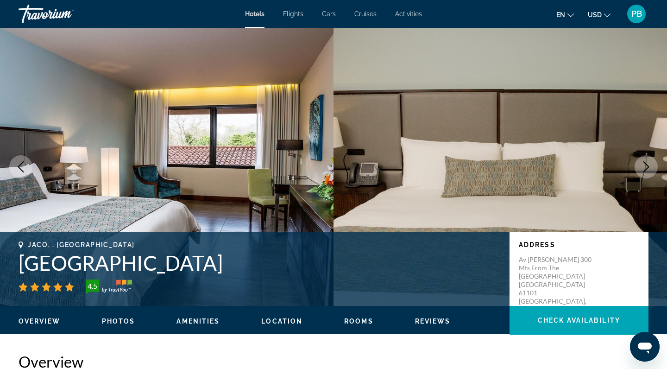
click at [643, 165] on icon "Next image" at bounding box center [646, 166] width 11 height 11
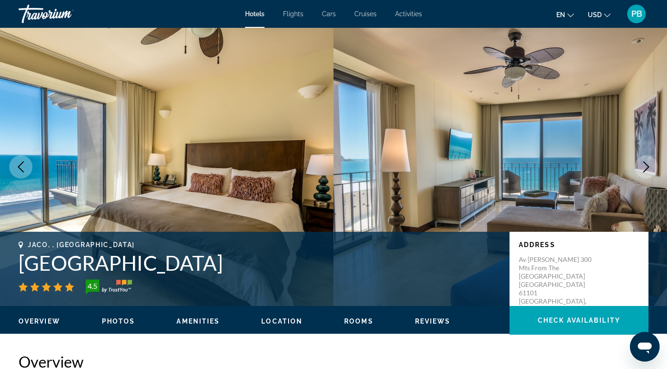
click at [643, 165] on icon "Next image" at bounding box center [646, 166] width 11 height 11
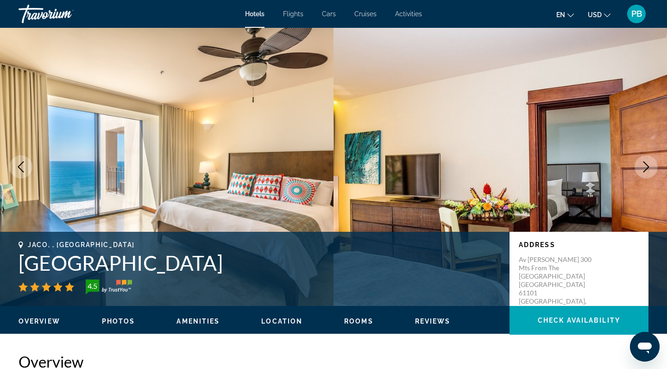
click at [643, 165] on icon "Next image" at bounding box center [646, 166] width 11 height 11
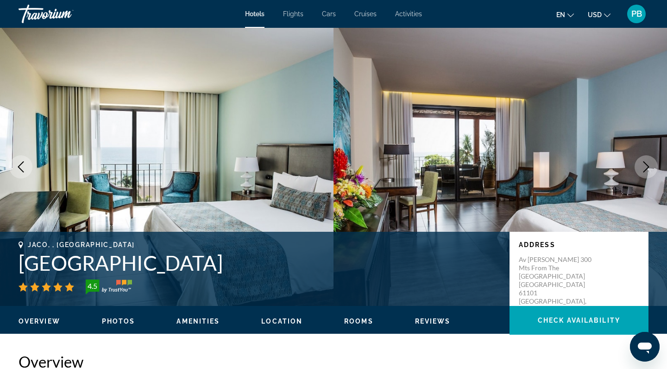
click at [643, 165] on icon "Next image" at bounding box center [646, 166] width 11 height 11
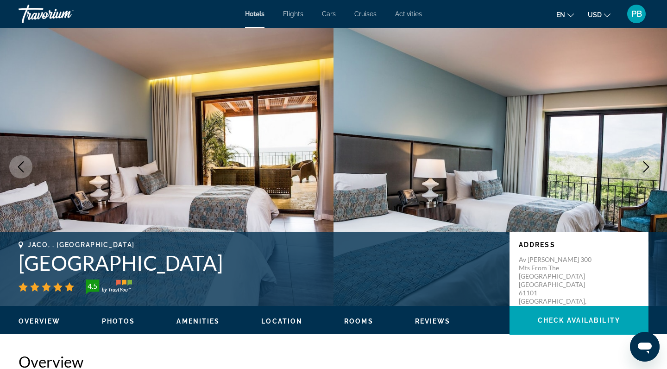
click at [643, 165] on icon "Next image" at bounding box center [646, 166] width 11 height 11
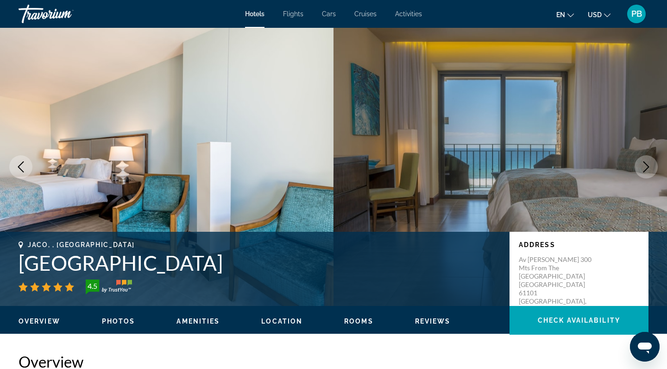
click at [643, 165] on icon "Next image" at bounding box center [646, 166] width 11 height 11
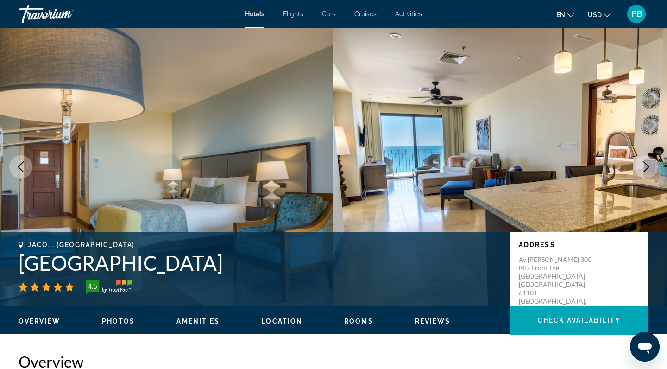
click at [643, 165] on icon "Next image" at bounding box center [646, 166] width 11 height 11
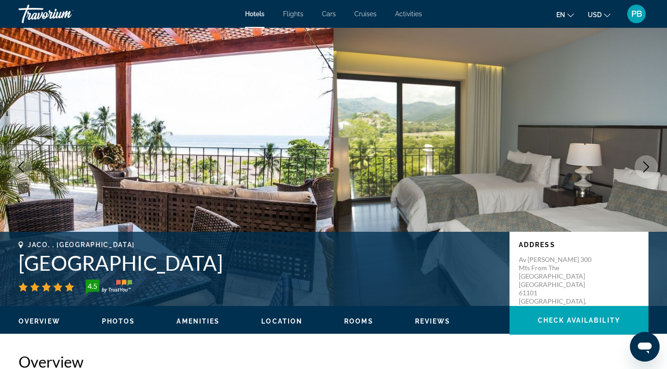
click at [643, 165] on icon "Next image" at bounding box center [646, 166] width 11 height 11
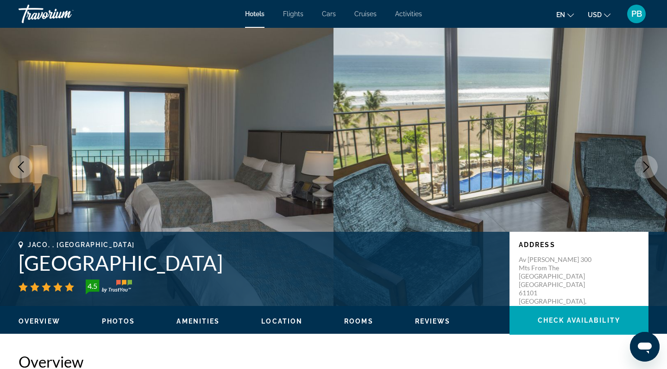
click at [643, 165] on icon "Next image" at bounding box center [646, 166] width 11 height 11
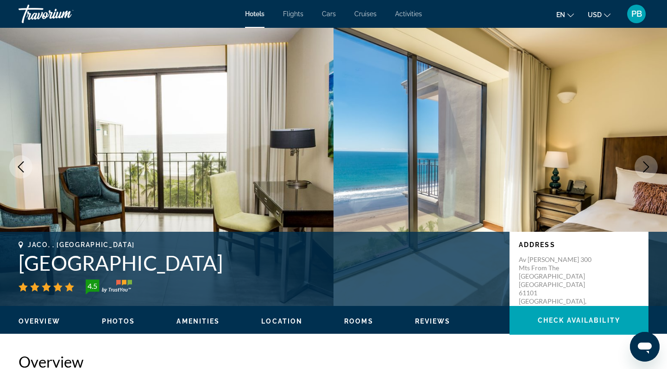
click at [643, 165] on icon "Next image" at bounding box center [646, 166] width 11 height 11
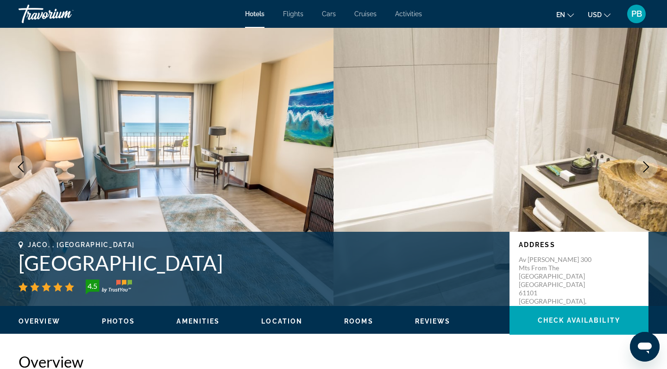
click at [643, 165] on icon "Next image" at bounding box center [646, 166] width 11 height 11
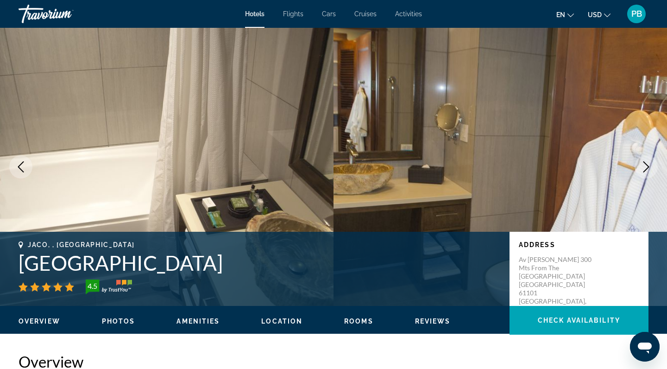
click at [643, 165] on icon "Next image" at bounding box center [646, 166] width 11 height 11
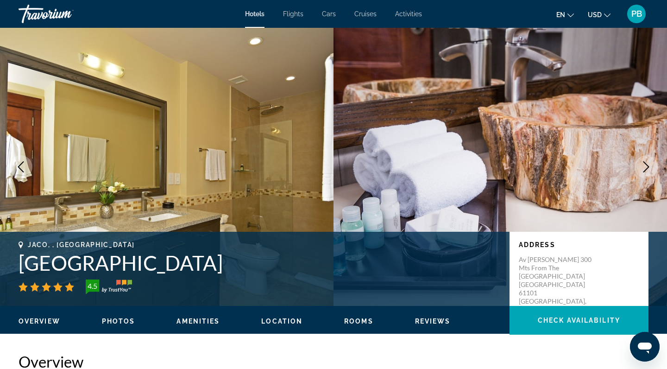
click at [643, 165] on icon "Next image" at bounding box center [646, 166] width 11 height 11
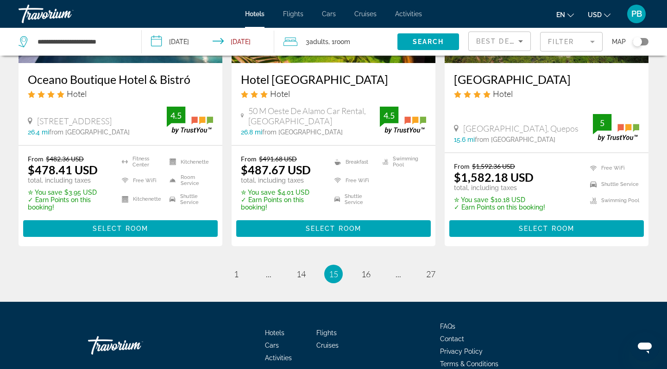
scroll to position [1285, 0]
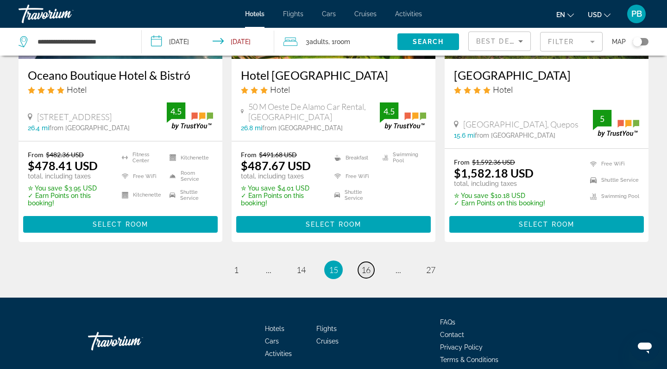
click at [366, 265] on span "16" at bounding box center [365, 270] width 9 height 10
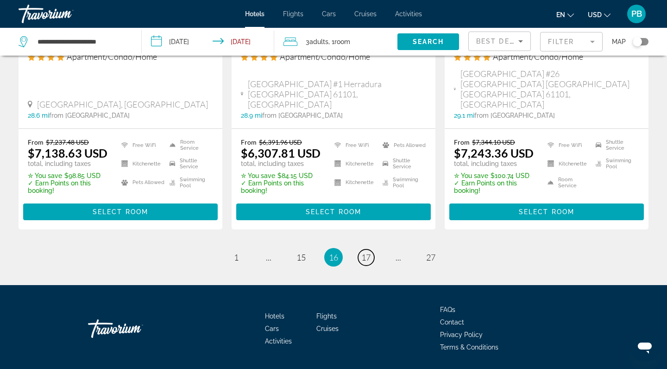
scroll to position [1273, 0]
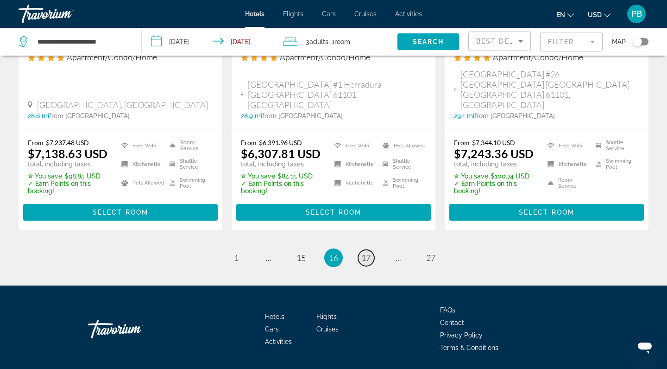
click at [366, 252] on span "17" at bounding box center [365, 257] width 9 height 10
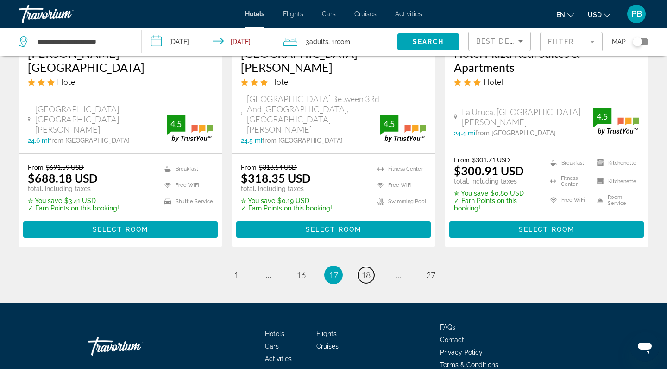
scroll to position [1230, 0]
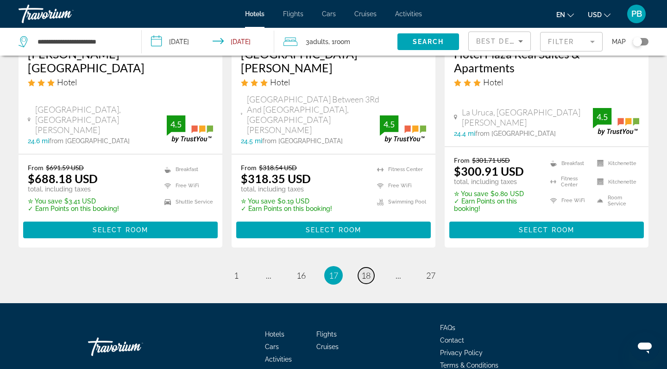
click at [366, 270] on span "18" at bounding box center [365, 275] width 9 height 10
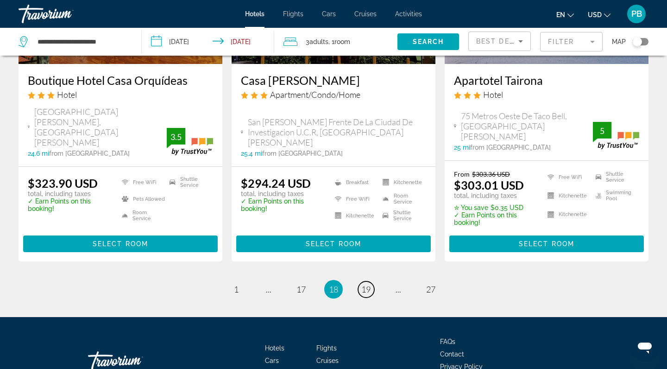
scroll to position [1276, 0]
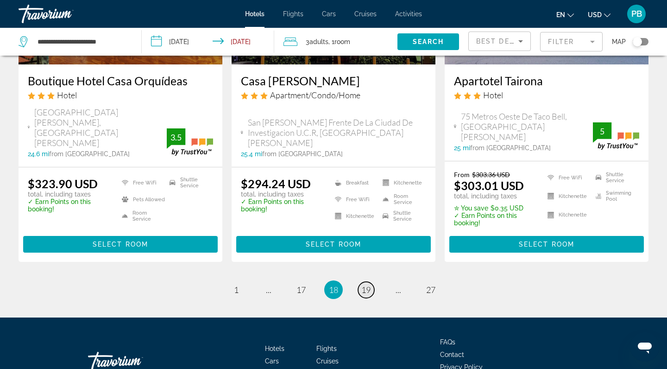
click at [366, 284] on span "19" at bounding box center [365, 289] width 9 height 10
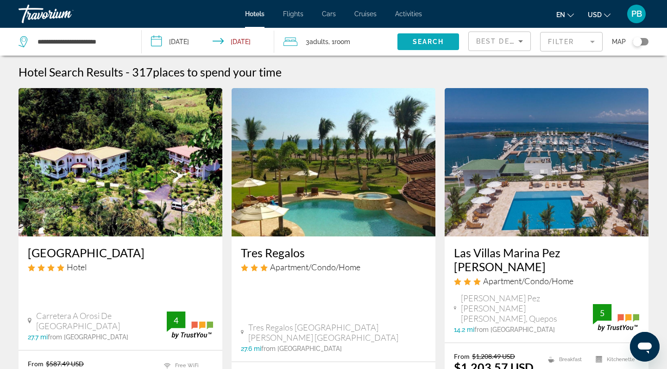
click at [422, 38] on span "Search" at bounding box center [429, 41] width 32 height 7
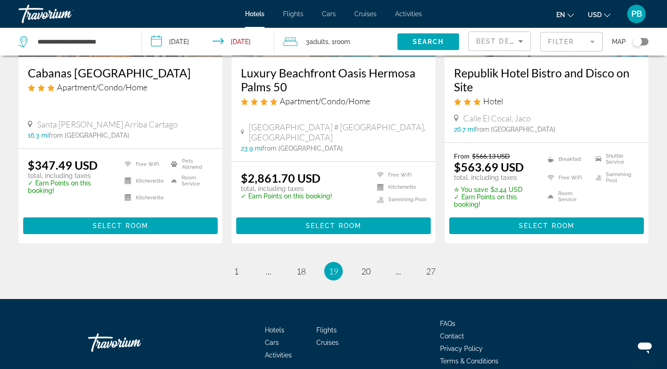
scroll to position [1280, 0]
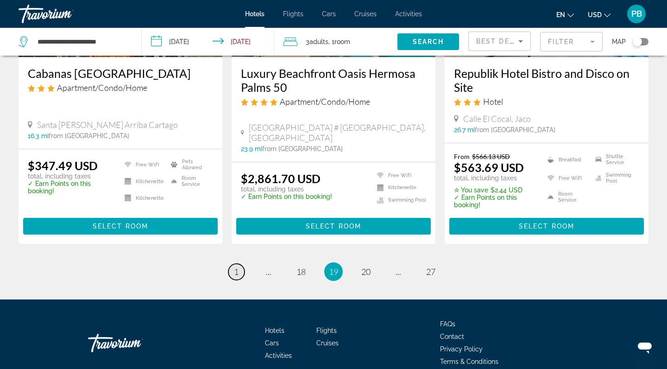
click at [234, 266] on span "1" at bounding box center [236, 271] width 5 height 10
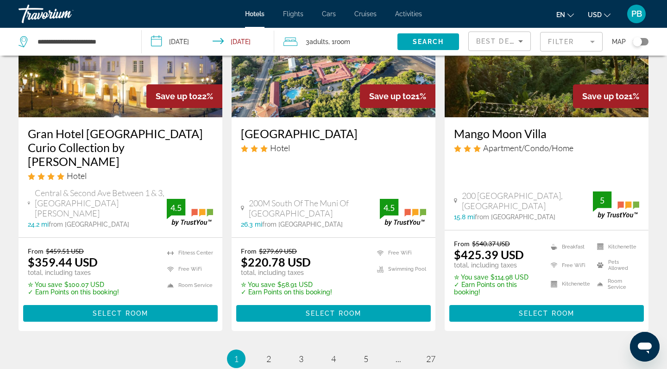
scroll to position [1255, 0]
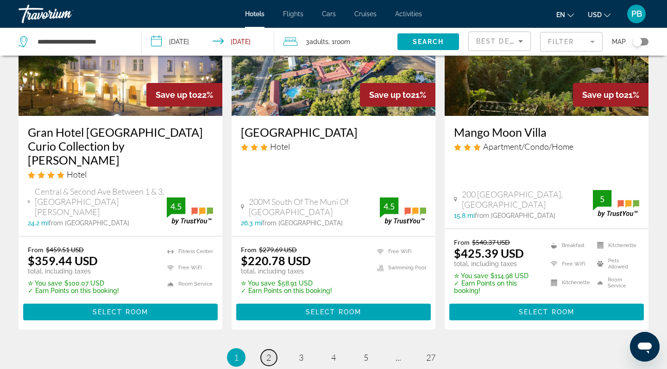
click at [267, 352] on span "2" at bounding box center [268, 357] width 5 height 10
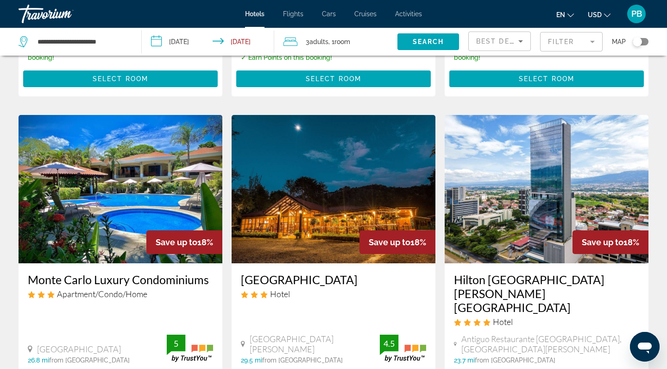
scroll to position [758, 0]
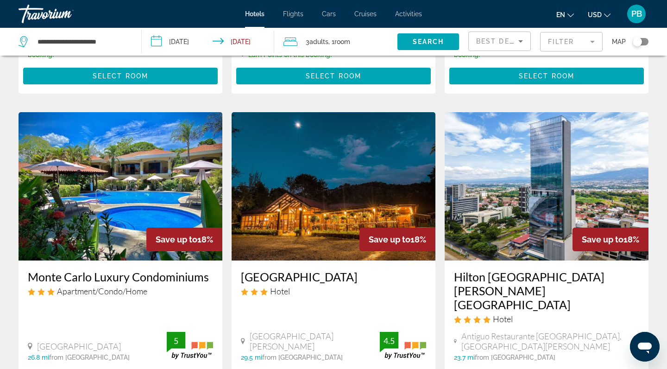
click at [513, 131] on img "Main content" at bounding box center [547, 186] width 204 height 148
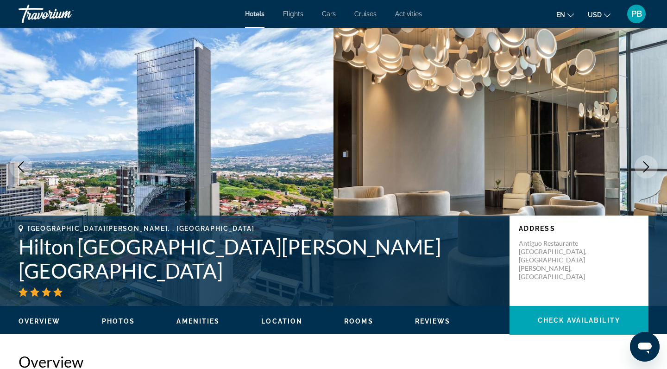
click at [645, 164] on icon "Next image" at bounding box center [646, 166] width 11 height 11
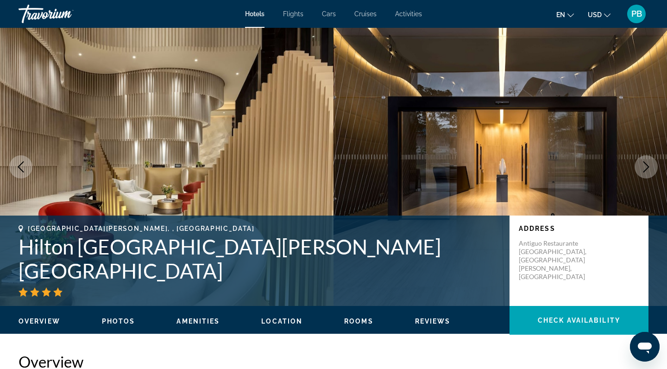
click at [645, 164] on icon "Next image" at bounding box center [646, 166] width 11 height 11
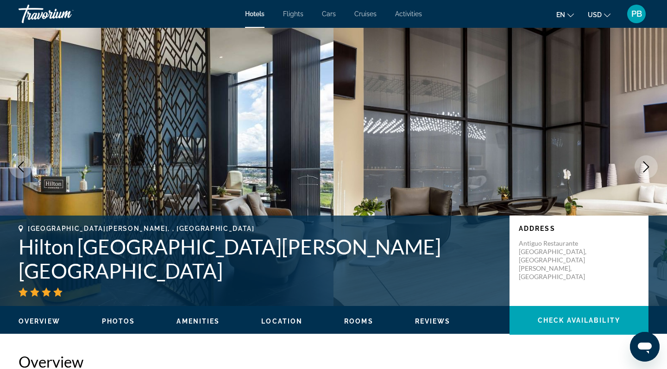
click at [645, 164] on icon "Next image" at bounding box center [646, 166] width 11 height 11
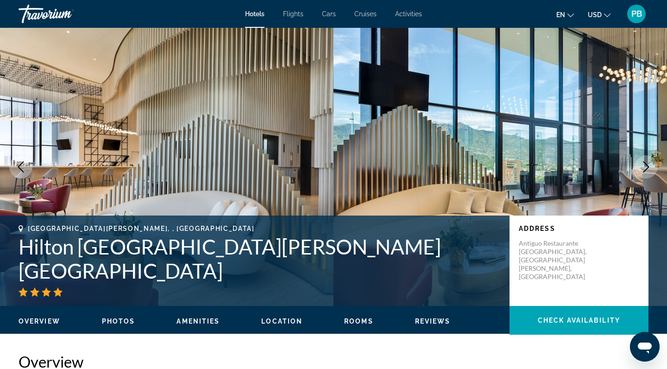
click at [645, 164] on icon "Next image" at bounding box center [646, 166] width 11 height 11
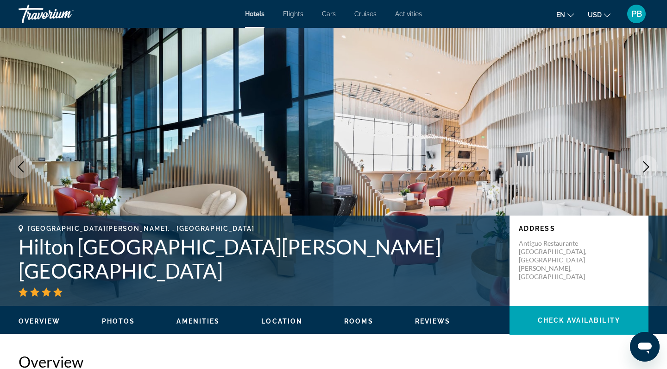
click at [645, 164] on icon "Next image" at bounding box center [646, 166] width 11 height 11
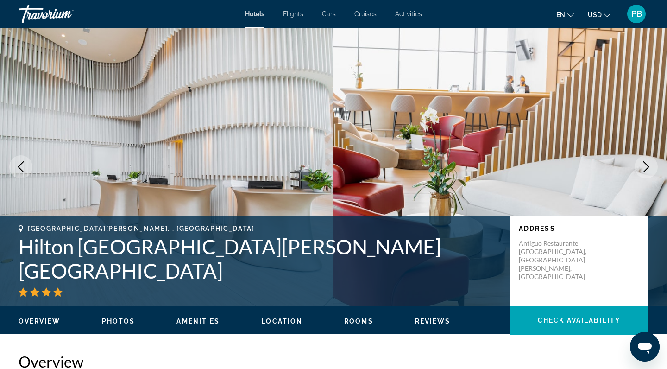
click at [645, 164] on icon "Next image" at bounding box center [646, 166] width 11 height 11
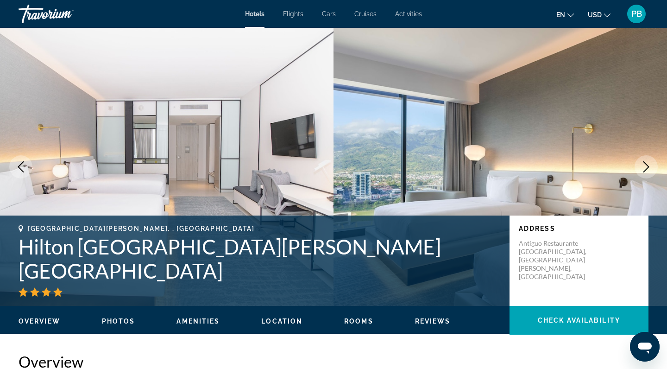
click at [645, 164] on icon "Next image" at bounding box center [646, 166] width 11 height 11
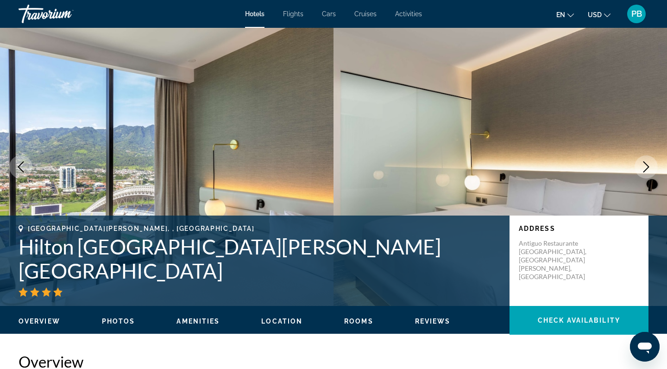
click at [645, 164] on icon "Next image" at bounding box center [646, 166] width 11 height 11
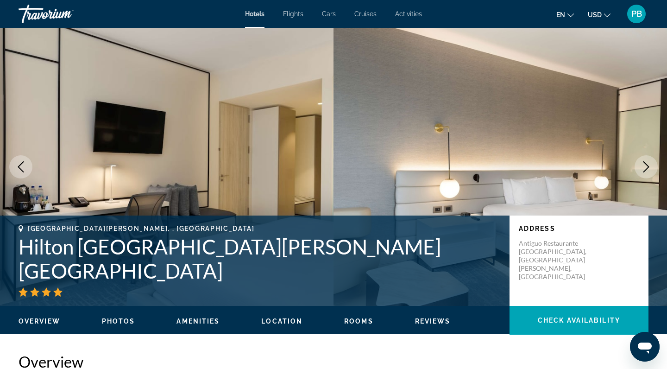
click at [645, 164] on icon "Next image" at bounding box center [646, 166] width 11 height 11
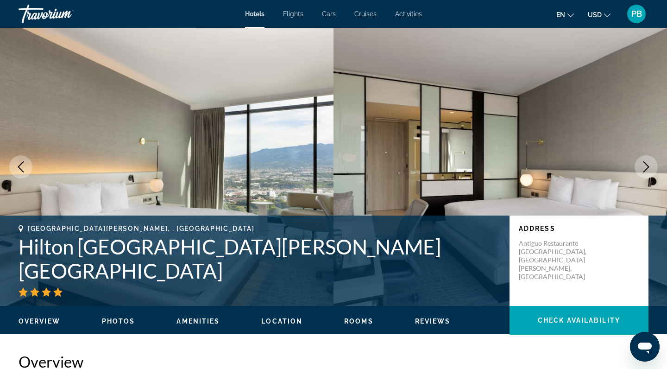
click at [645, 164] on icon "Next image" at bounding box center [646, 166] width 11 height 11
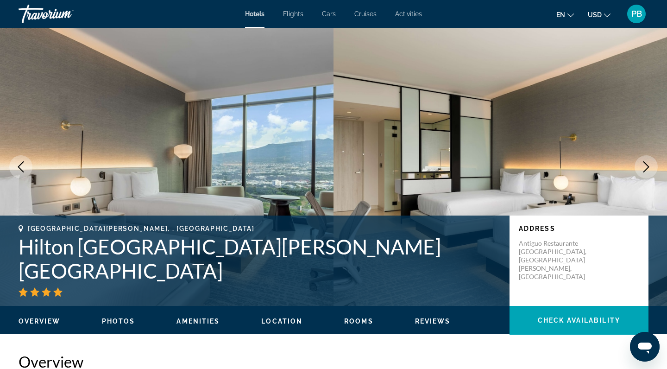
click at [645, 164] on icon "Next image" at bounding box center [646, 166] width 11 height 11
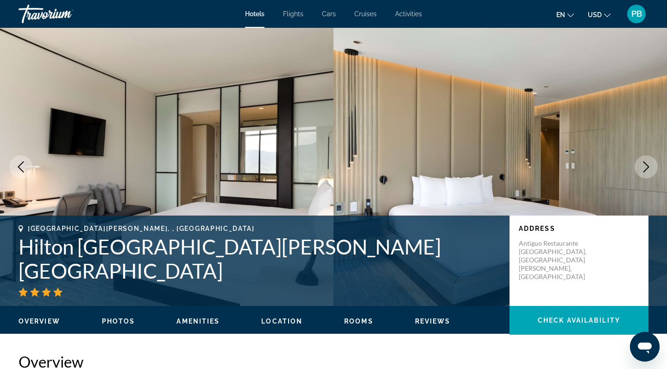
click at [645, 164] on icon "Next image" at bounding box center [646, 166] width 11 height 11
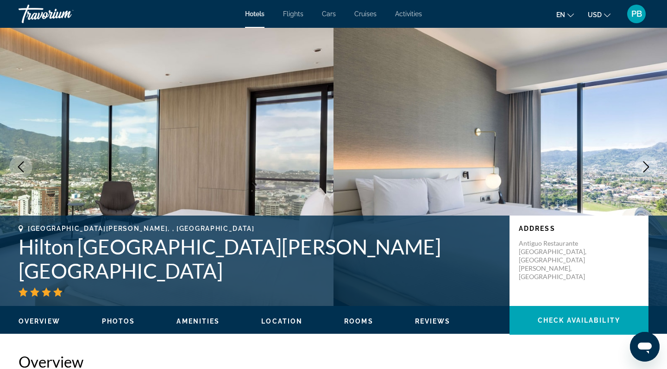
click at [645, 164] on icon "Next image" at bounding box center [646, 166] width 11 height 11
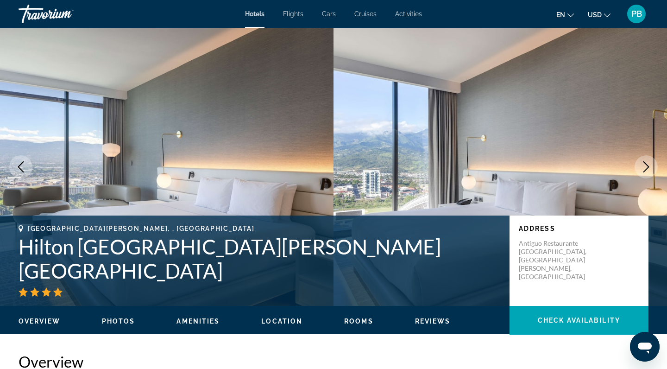
click at [645, 164] on icon "Next image" at bounding box center [646, 166] width 11 height 11
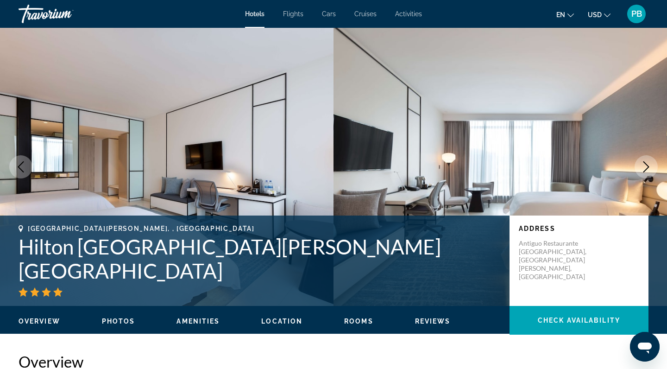
click at [645, 164] on icon "Next image" at bounding box center [646, 166] width 11 height 11
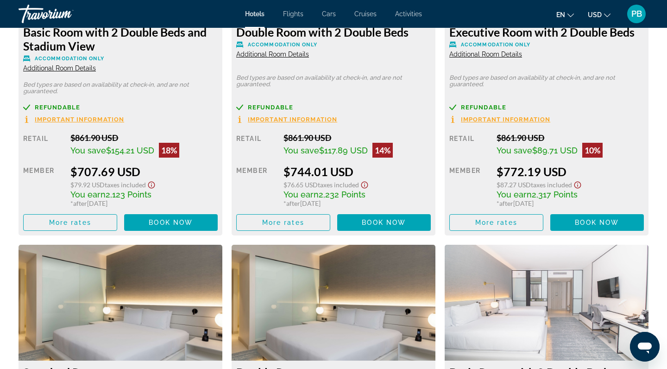
scroll to position [1391, 0]
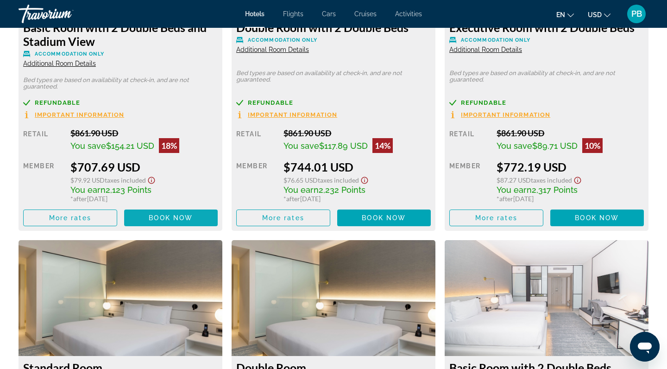
click at [150, 207] on span "Main content" at bounding box center [171, 218] width 94 height 22
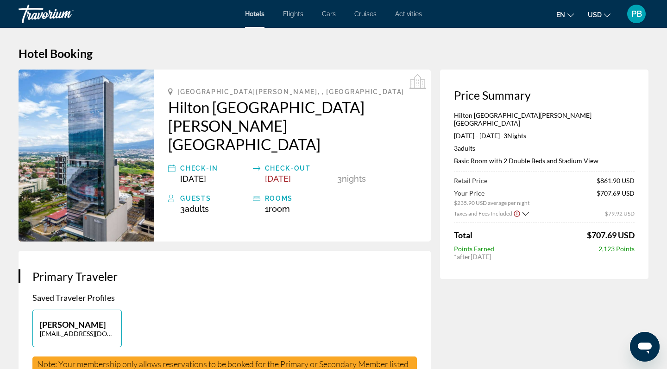
click at [479, 210] on span "Taxes and Fees Included" at bounding box center [483, 213] width 58 height 7
